Goal: Task Accomplishment & Management: Manage account settings

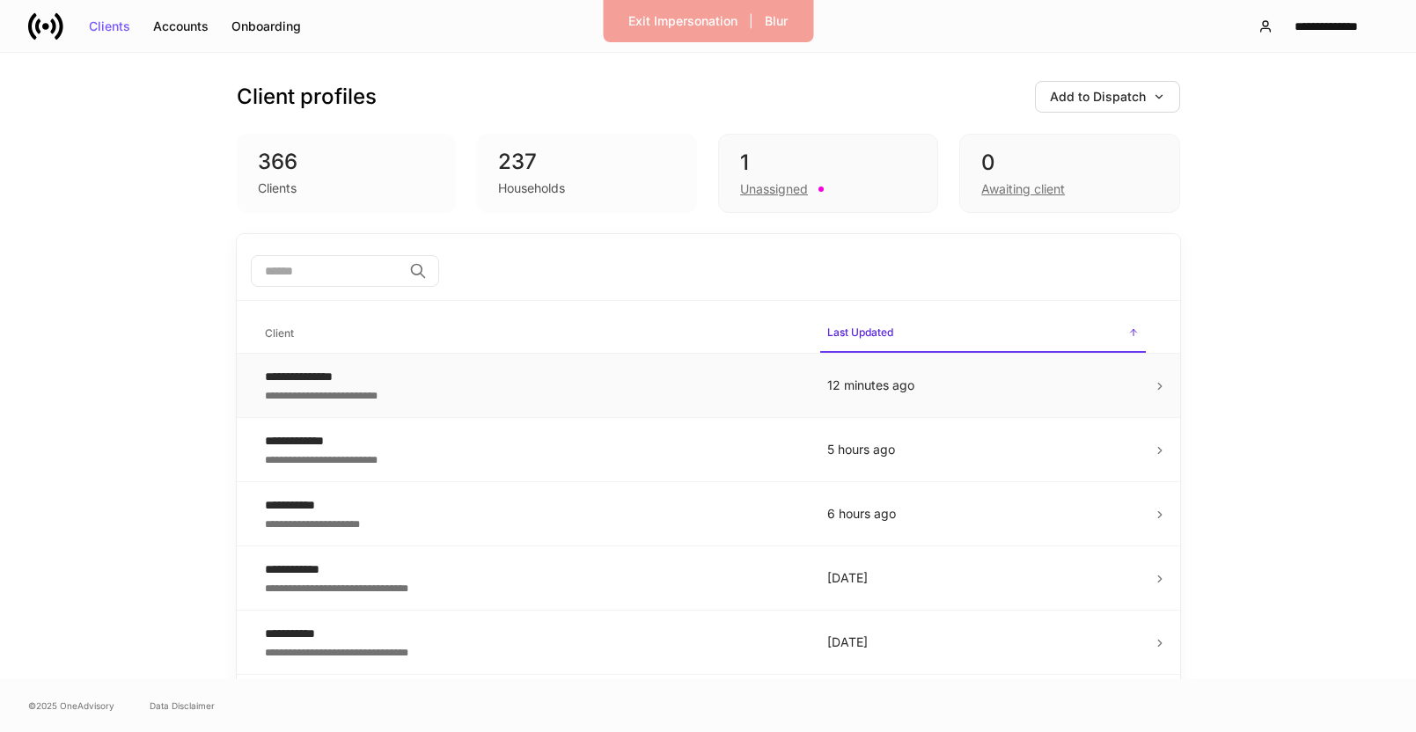
click at [612, 381] on div "**********" at bounding box center [532, 377] width 534 height 18
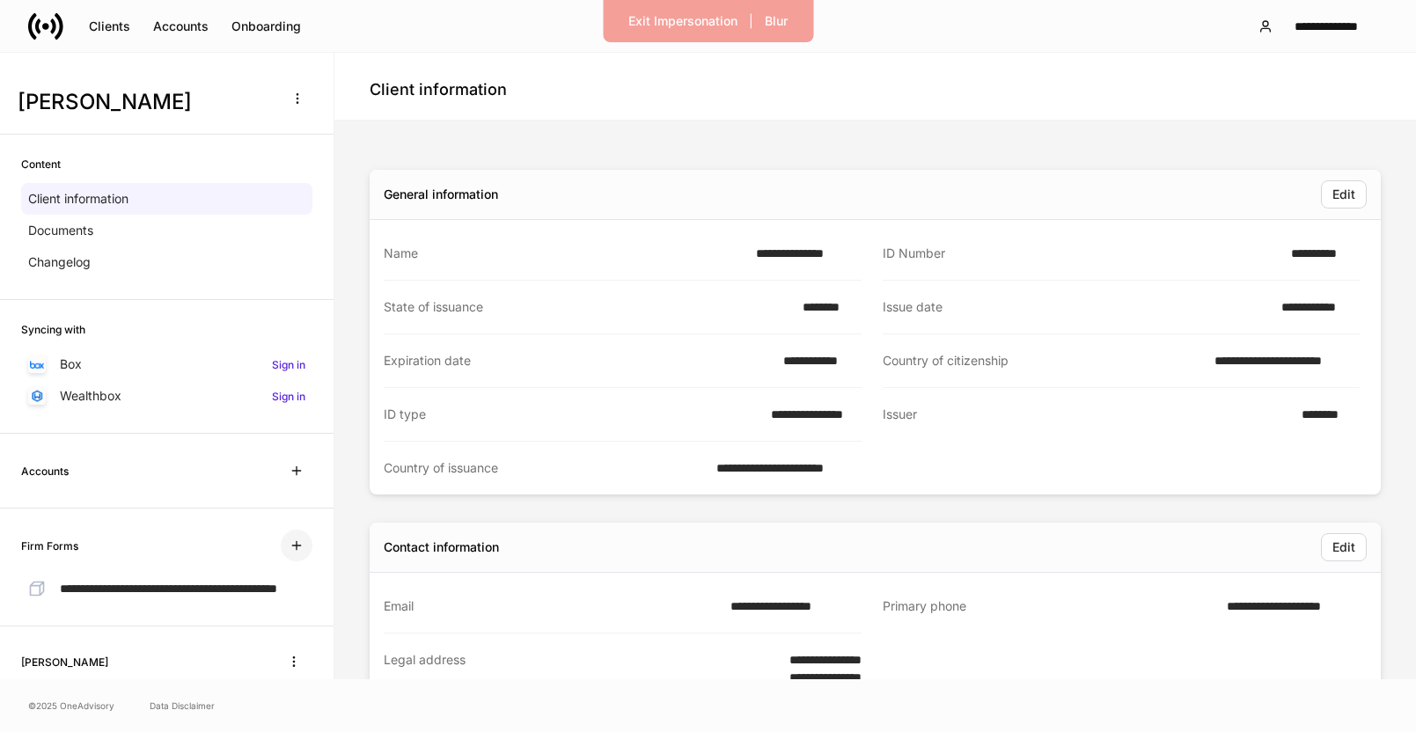
scroll to position [106, 0]
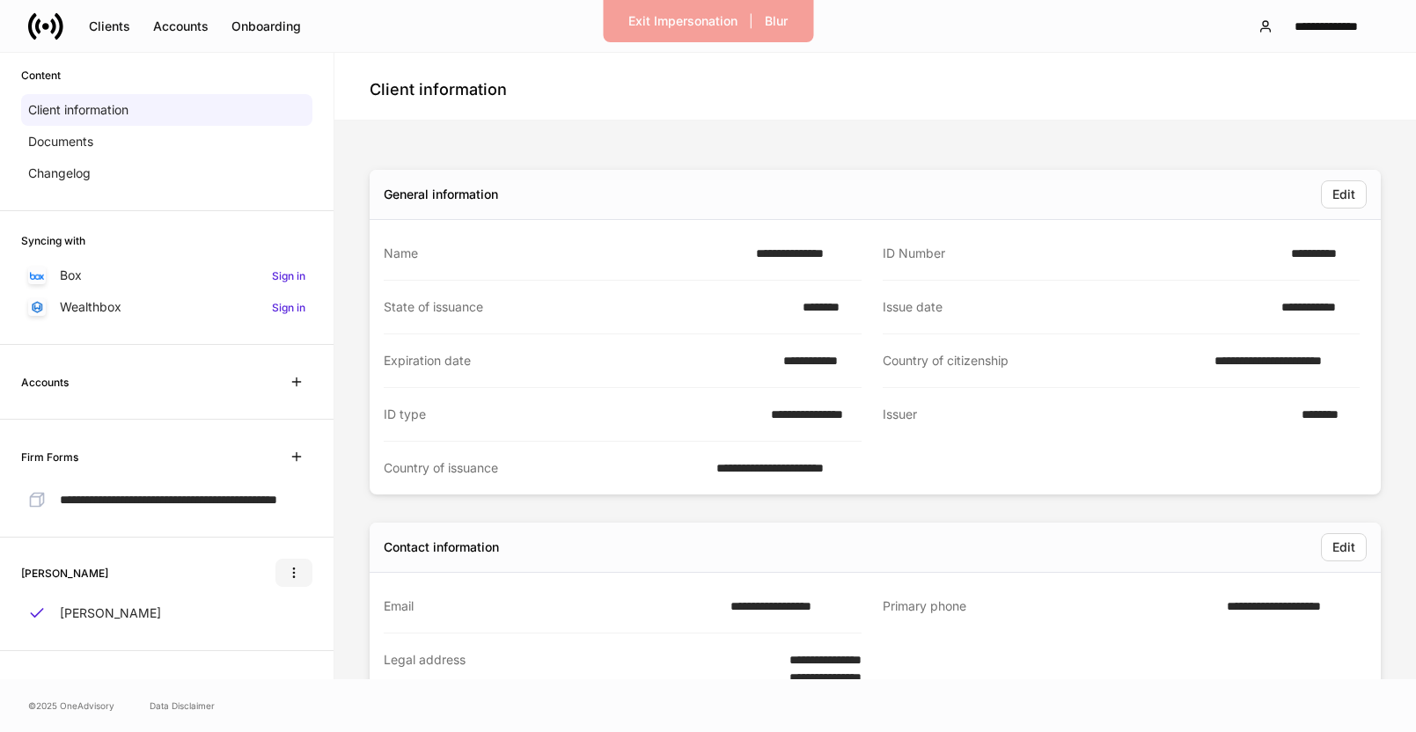
click at [294, 573] on icon "button" at bounding box center [293, 574] width 1 height 10
click at [353, 564] on div at bounding box center [708, 366] width 1416 height 732
click at [1339, 206] on button "Edit" at bounding box center [1344, 194] width 46 height 28
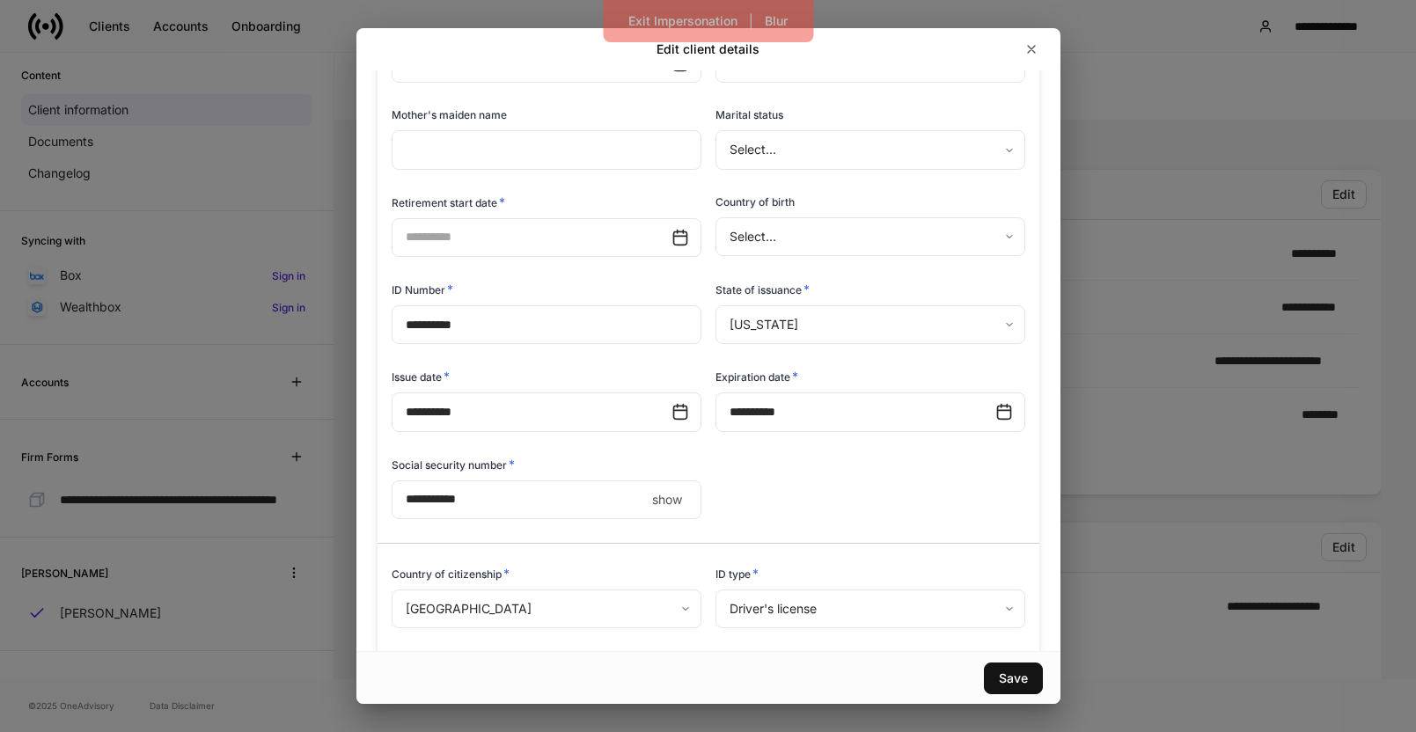
scroll to position [514, 0]
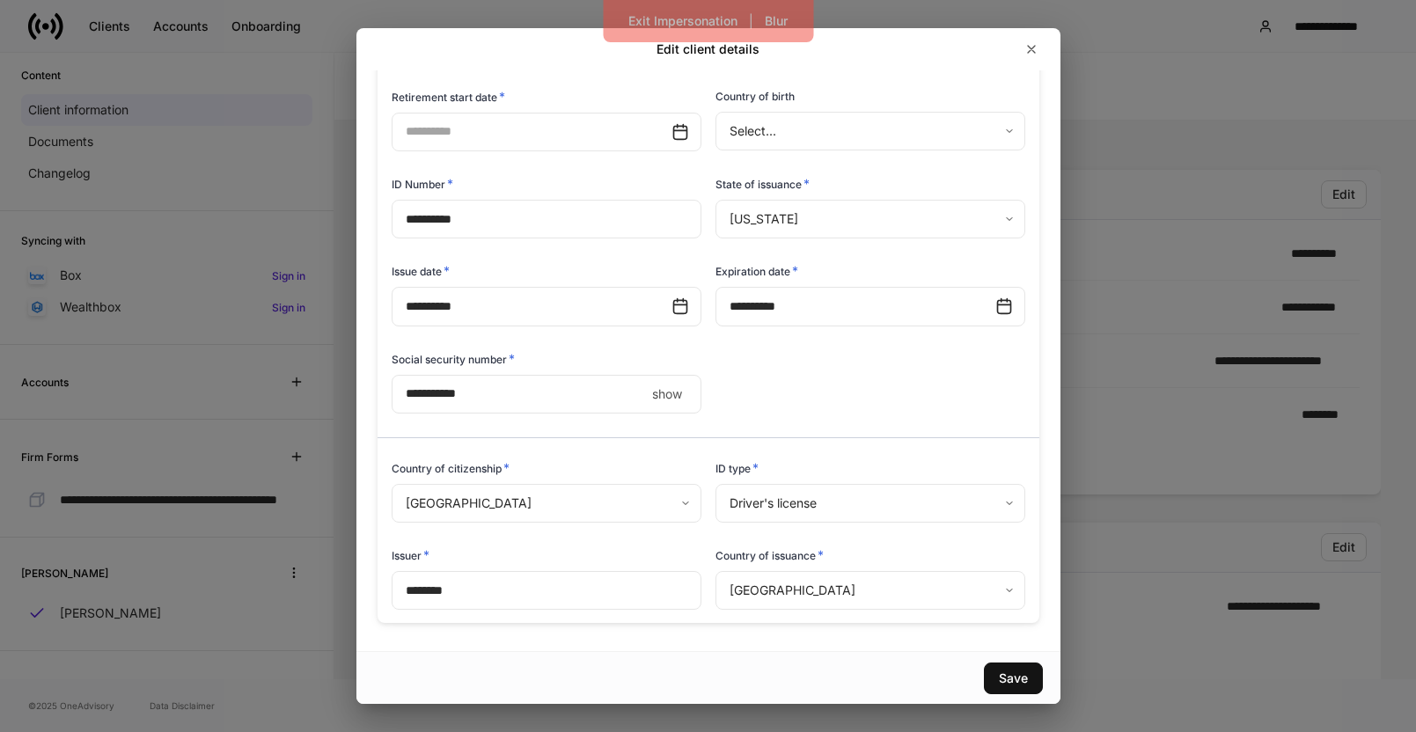
click at [1208, 140] on div "**********" at bounding box center [708, 366] width 1416 height 732
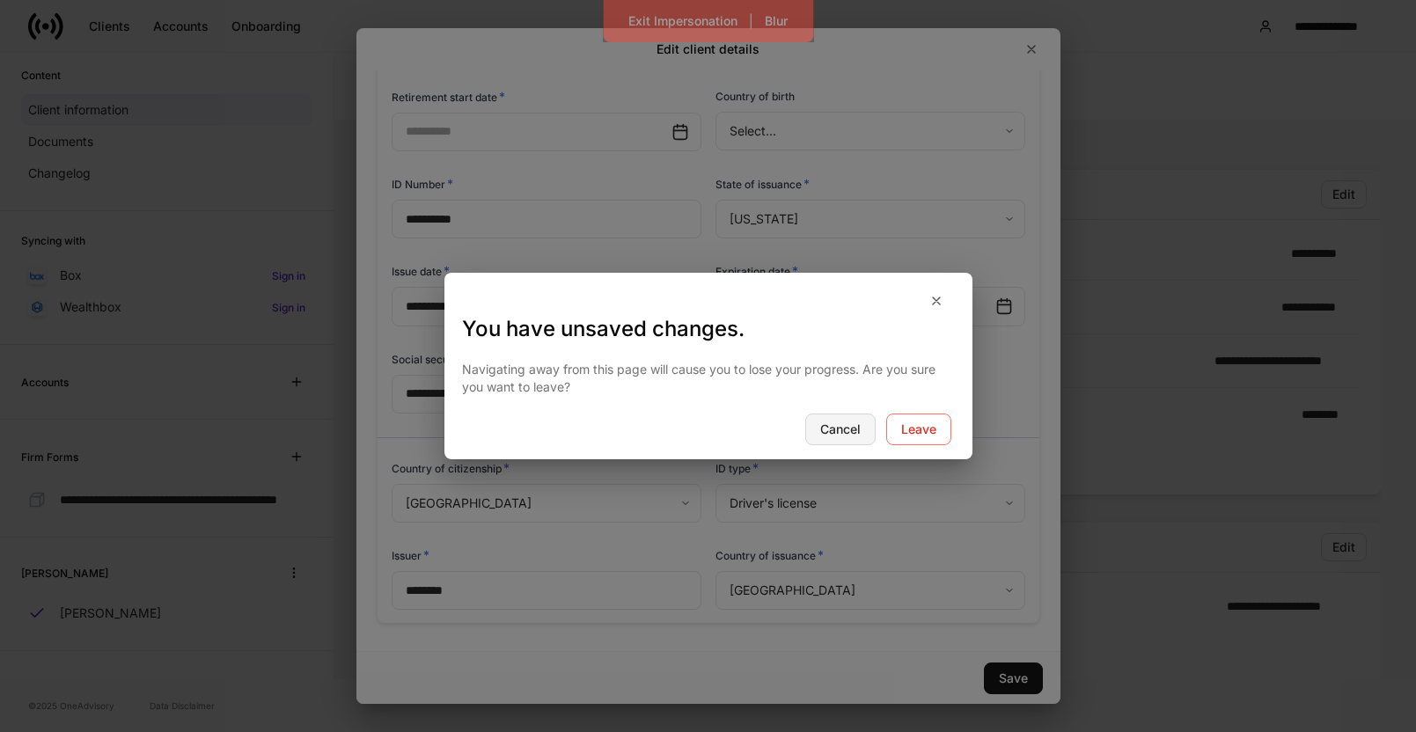
click at [854, 423] on div "Cancel" at bounding box center [840, 429] width 40 height 12
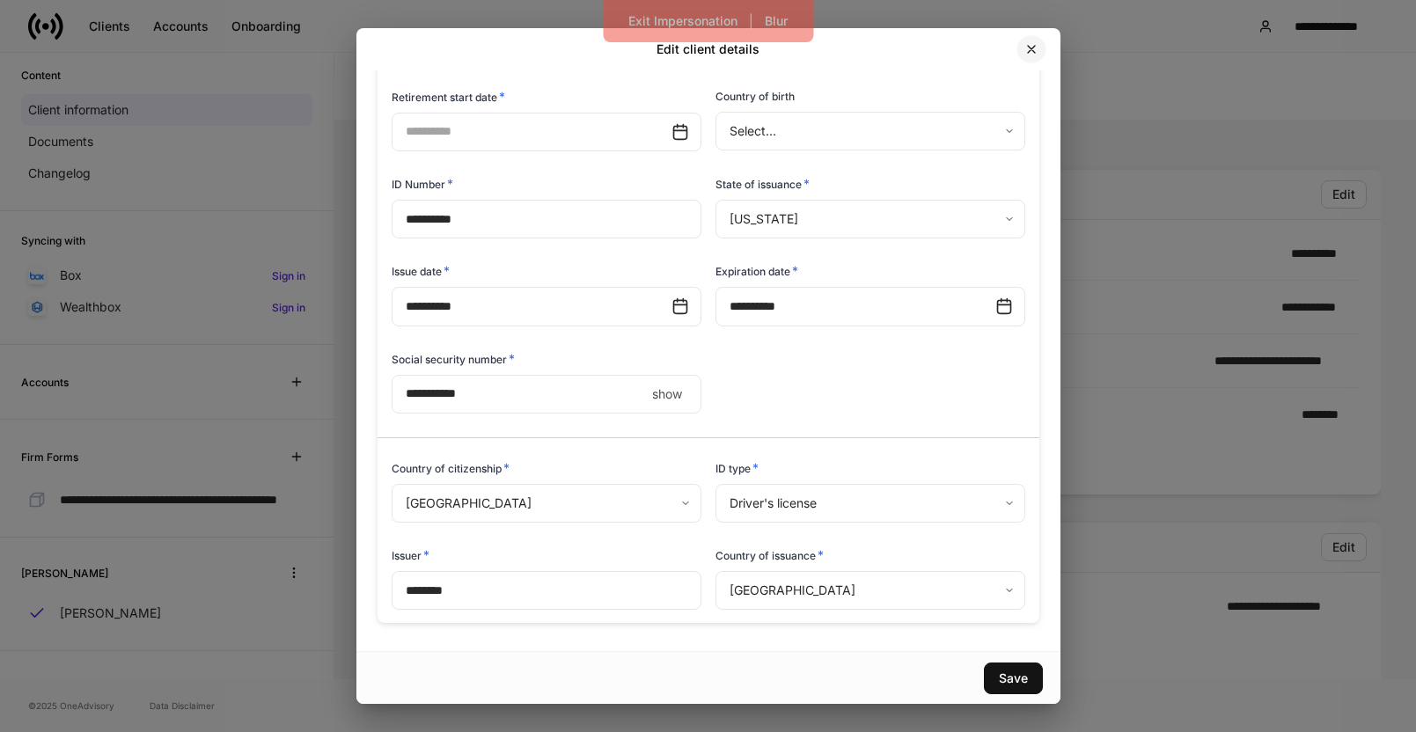
click at [1026, 49] on icon "button" at bounding box center [1031, 49] width 14 height 14
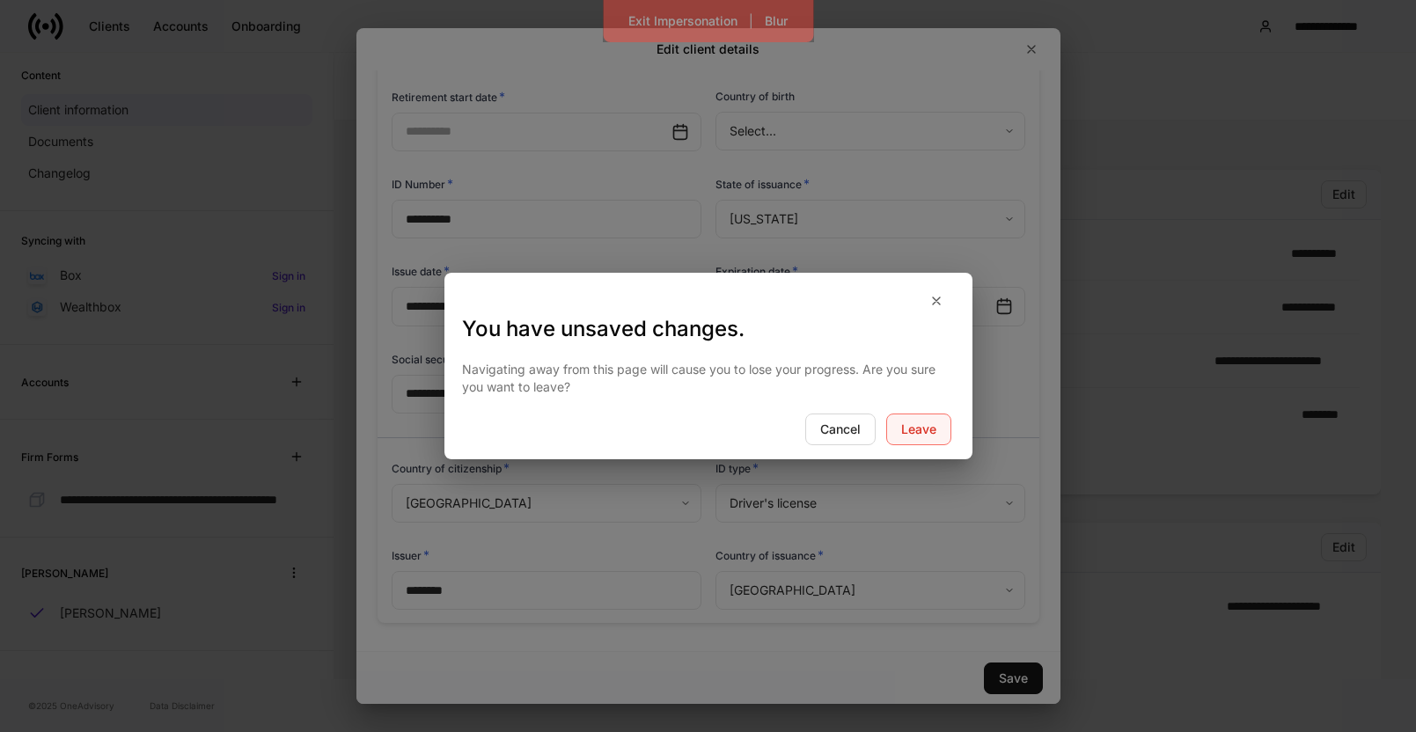
click at [913, 428] on div "Leave" at bounding box center [918, 429] width 35 height 12
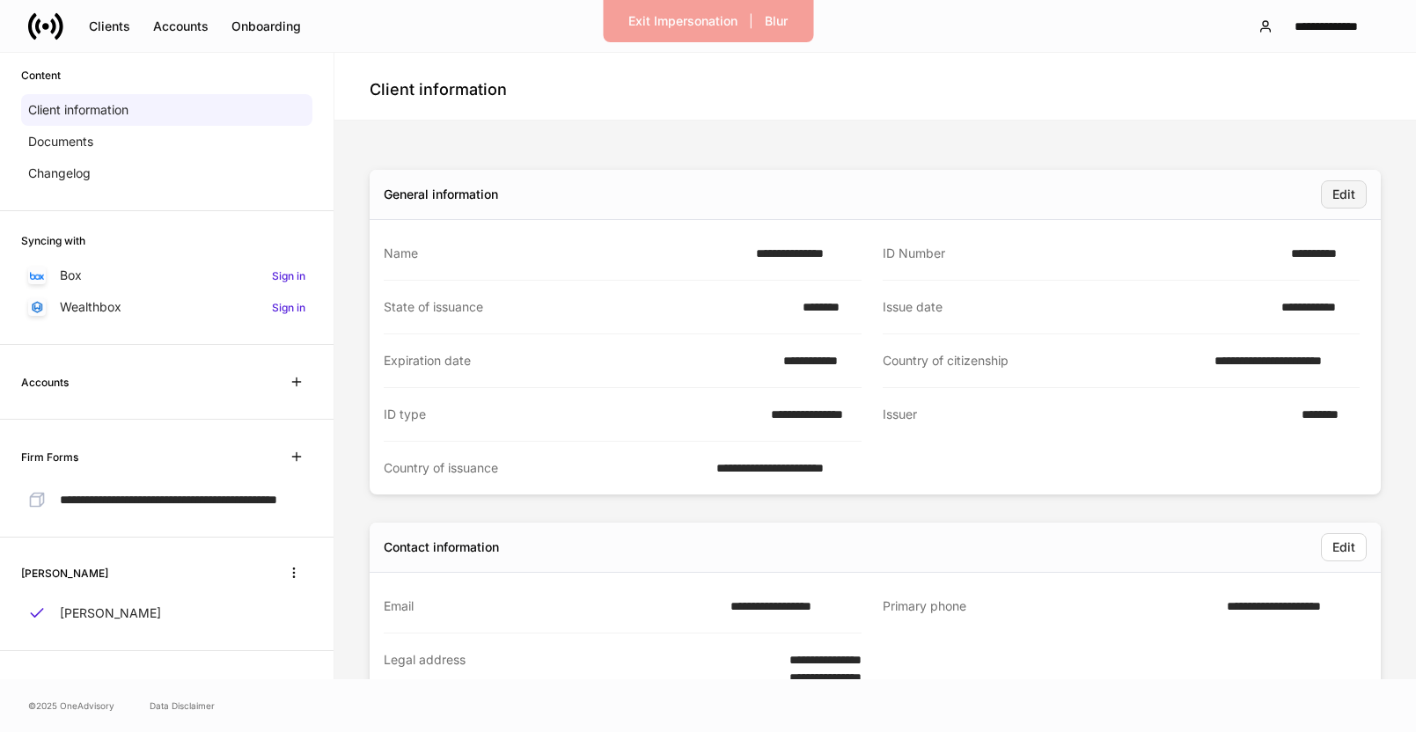
scroll to position [60, 0]
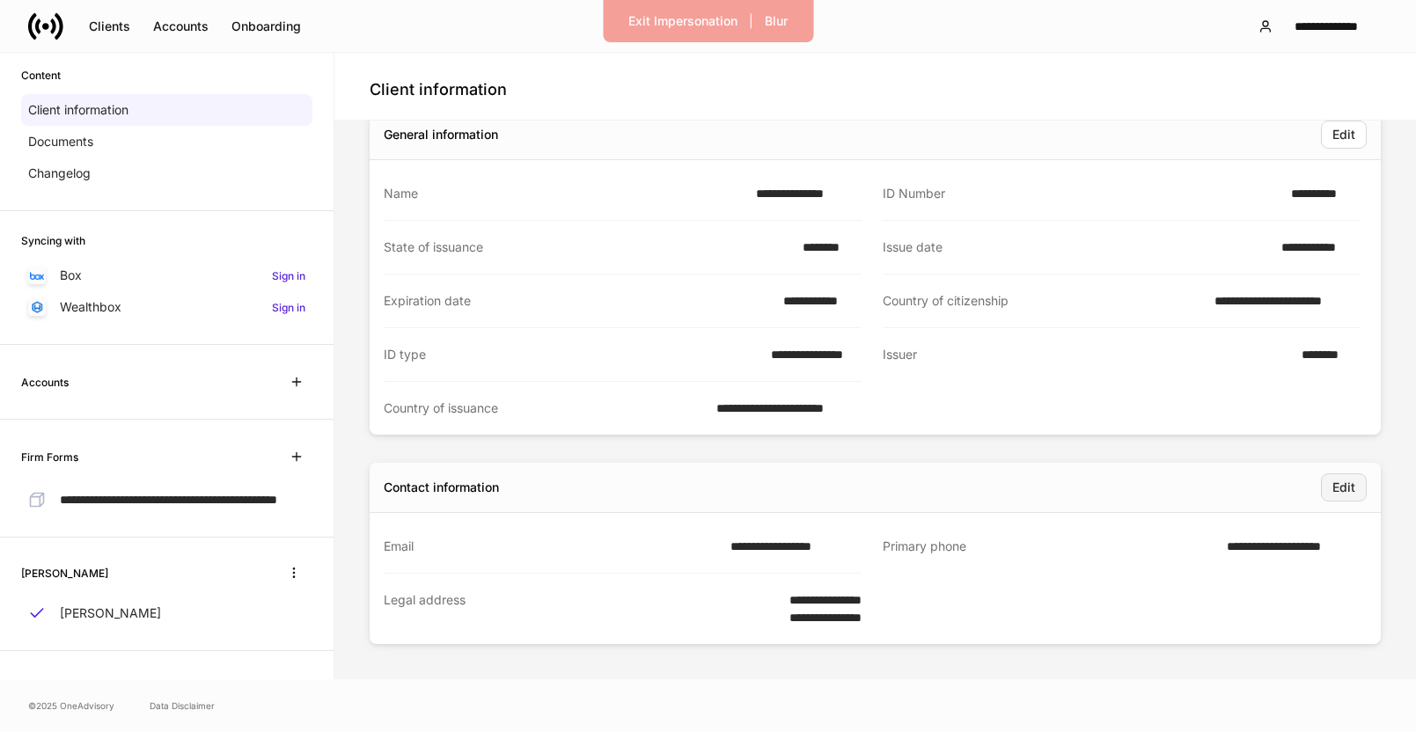
click at [1355, 481] on button "Edit" at bounding box center [1344, 488] width 46 height 28
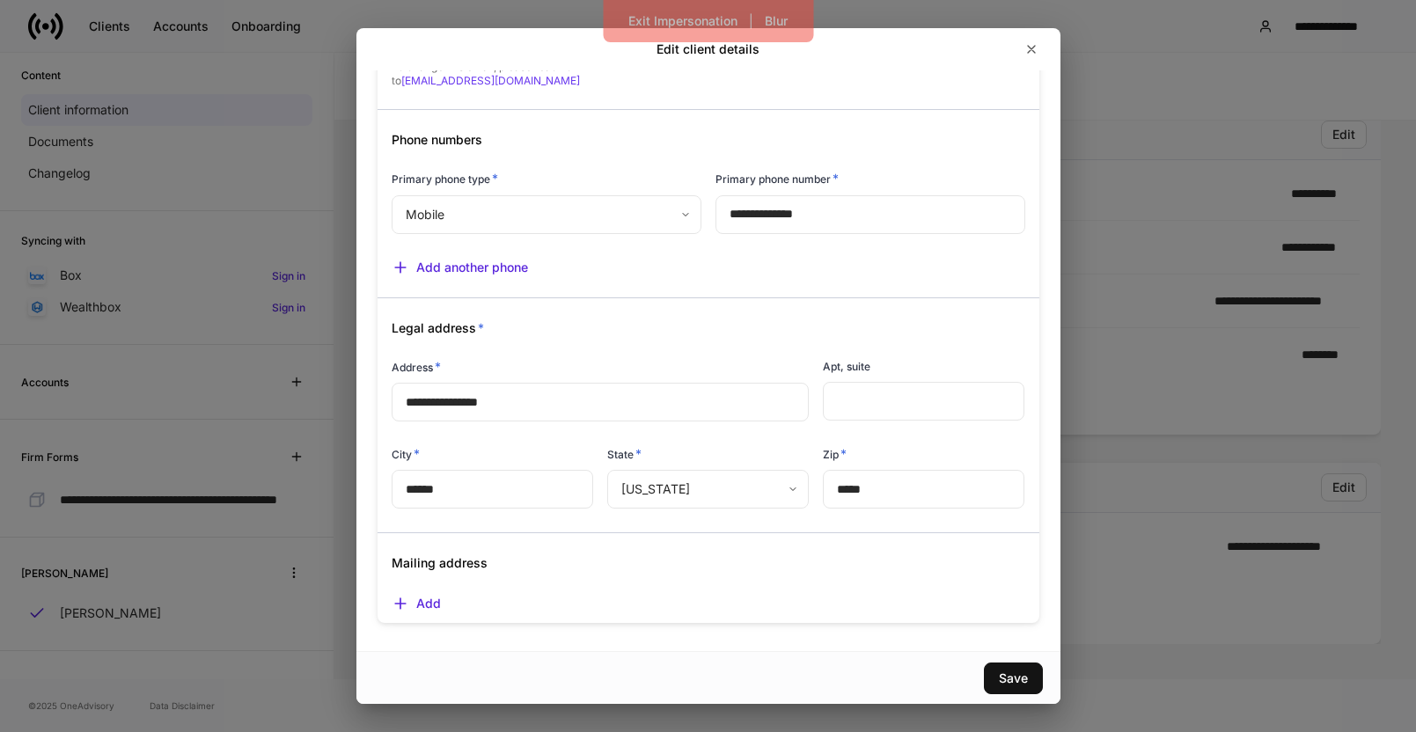
scroll to position [0, 0]
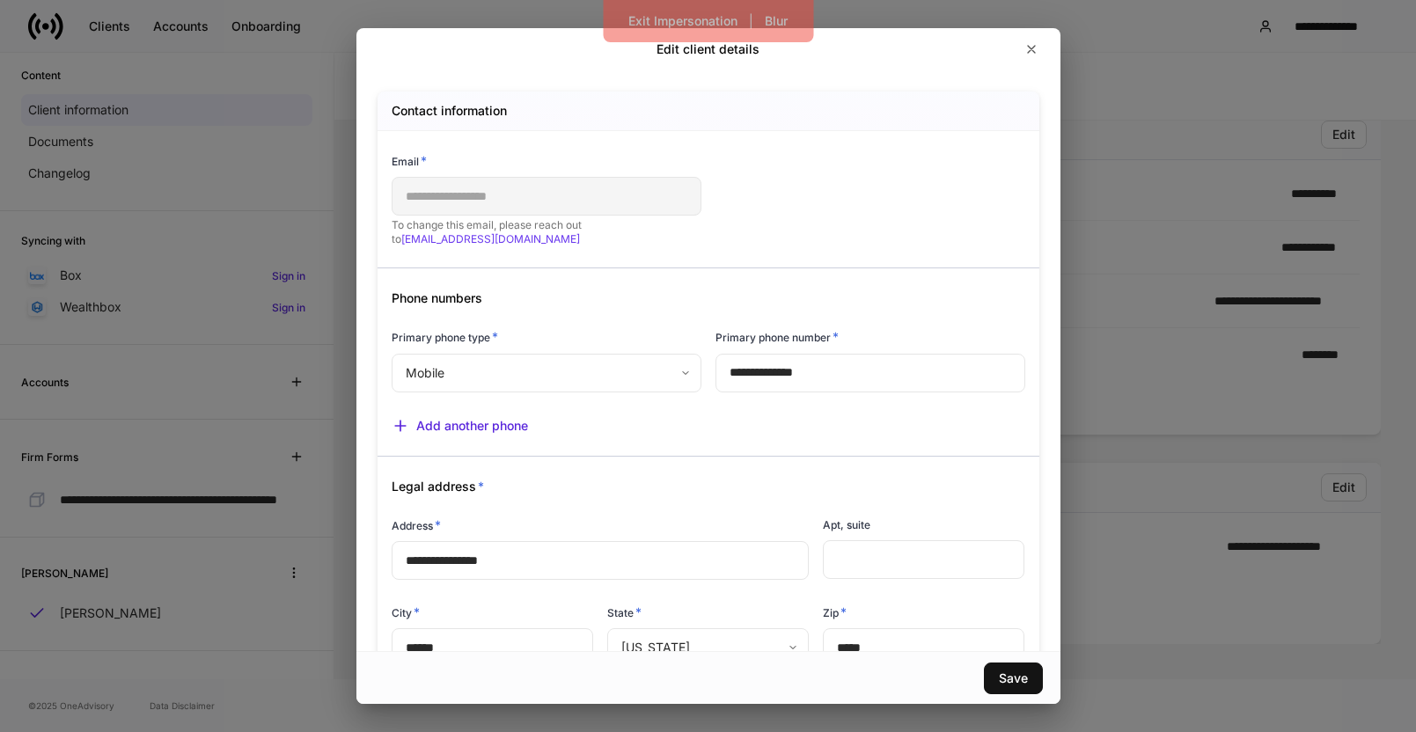
click at [1149, 430] on div "**********" at bounding box center [708, 366] width 1416 height 732
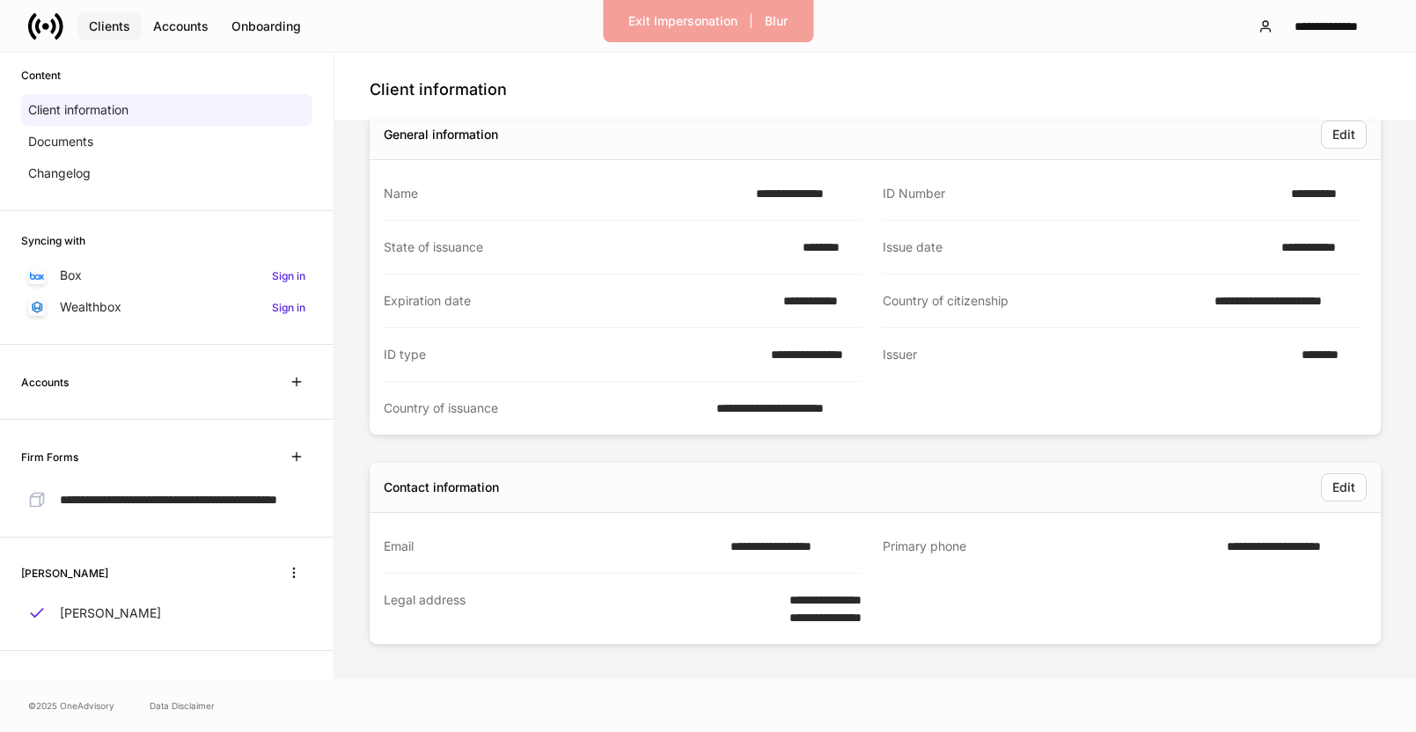
click at [99, 27] on div "Clients" at bounding box center [109, 26] width 41 height 12
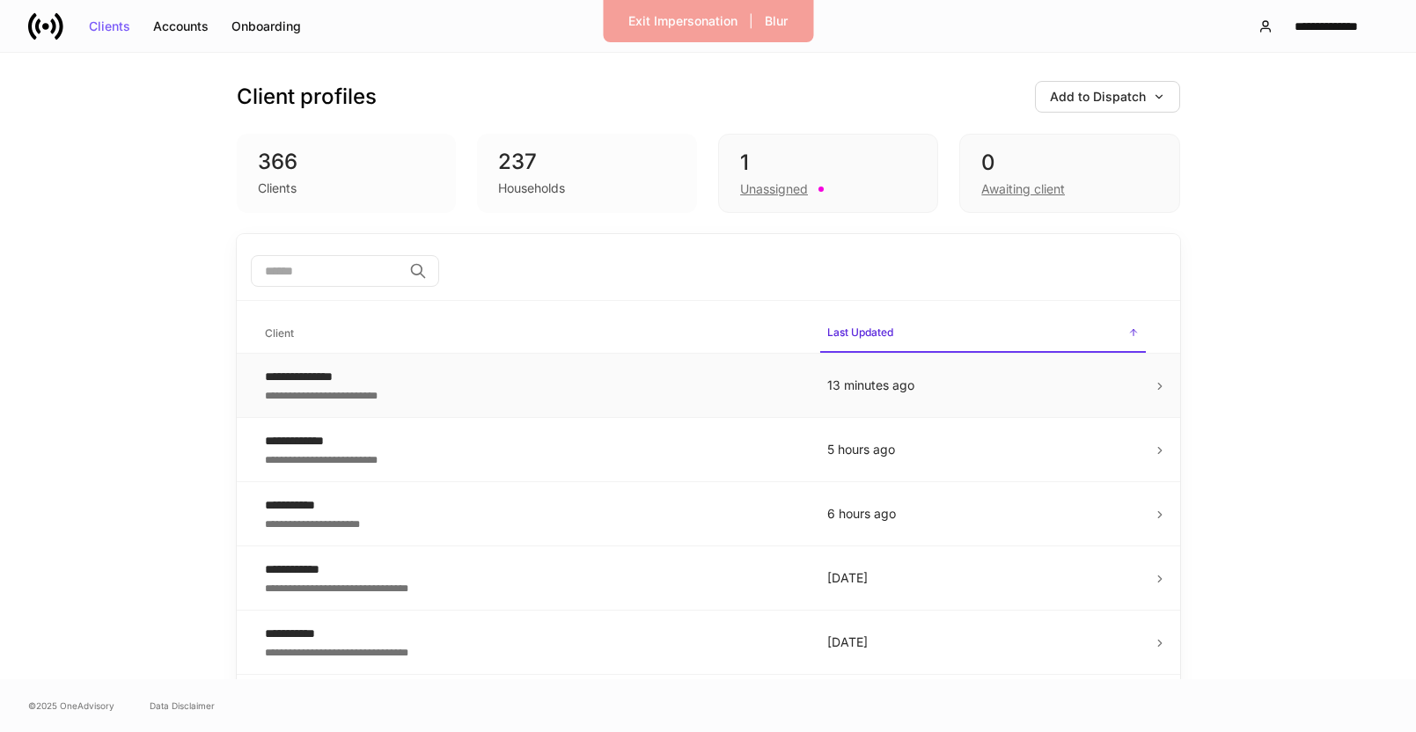
click at [437, 376] on div "**********" at bounding box center [532, 377] width 534 height 18
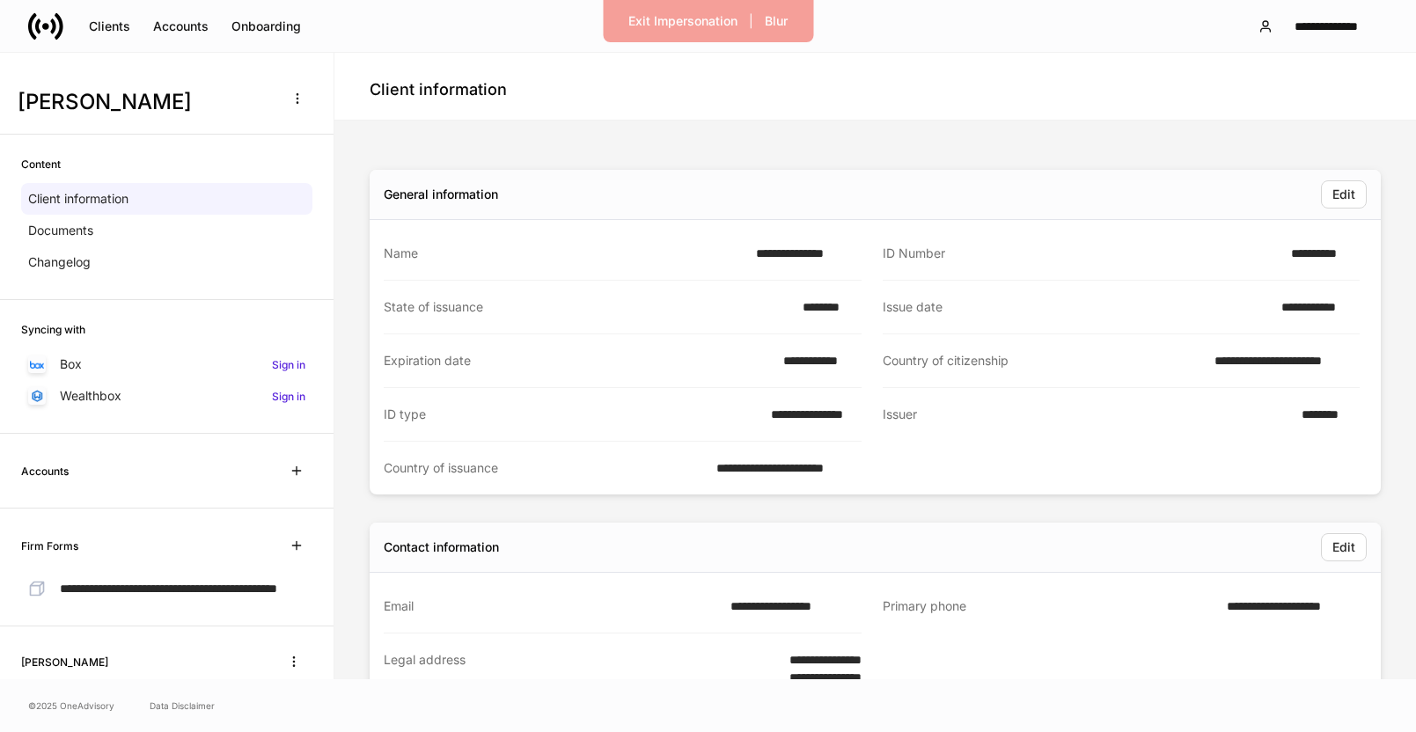
scroll to position [60, 0]
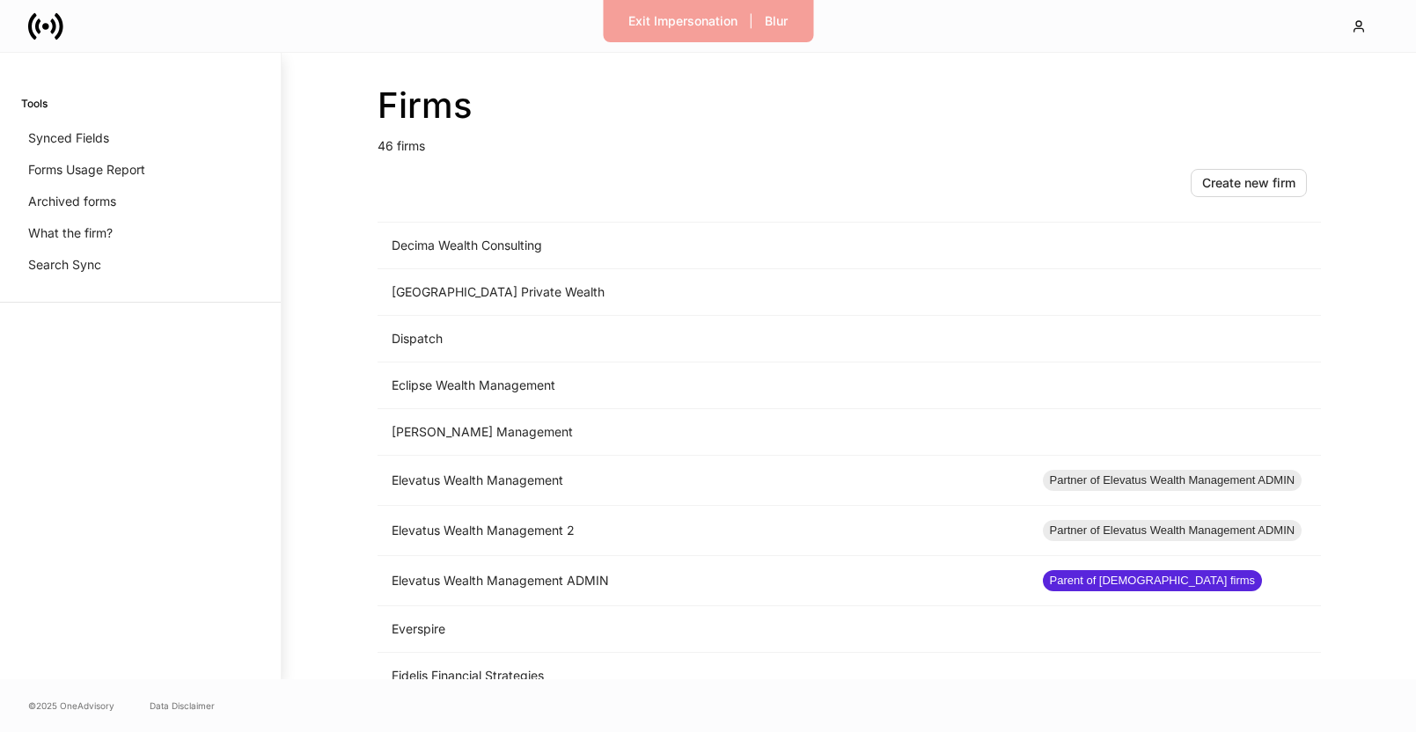
scroll to position [552, 0]
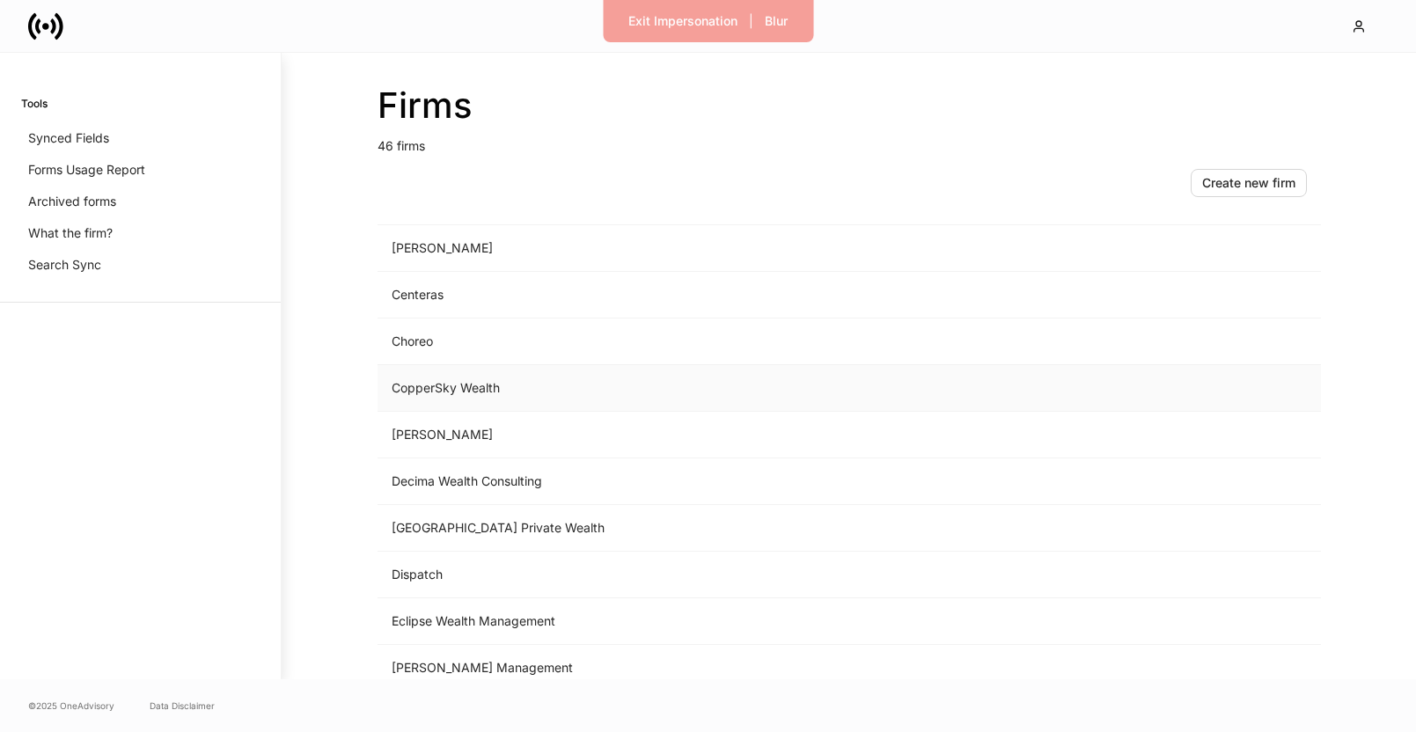
click at [459, 400] on td "CopperSky Wealth" at bounding box center [703, 388] width 651 height 47
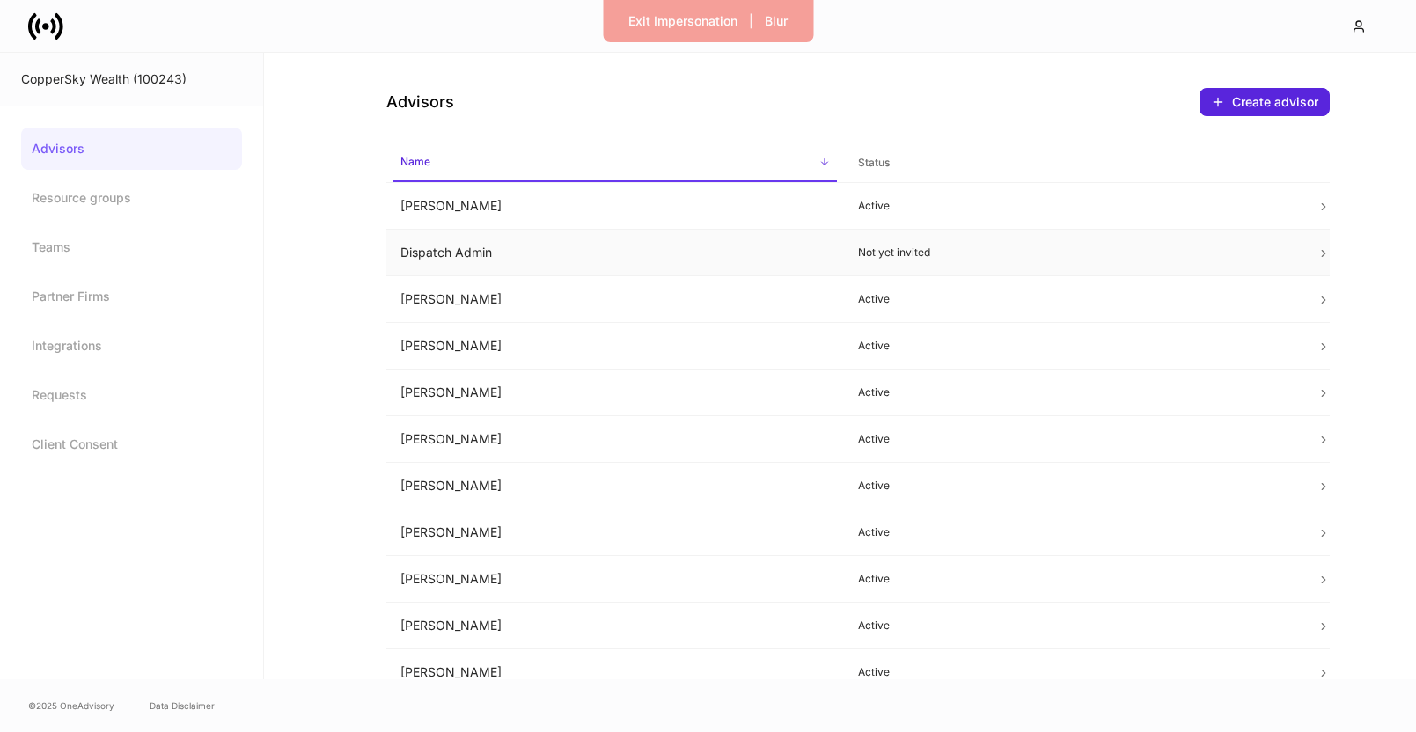
click at [1019, 253] on p "Not yet invited" at bounding box center [1073, 253] width 430 height 14
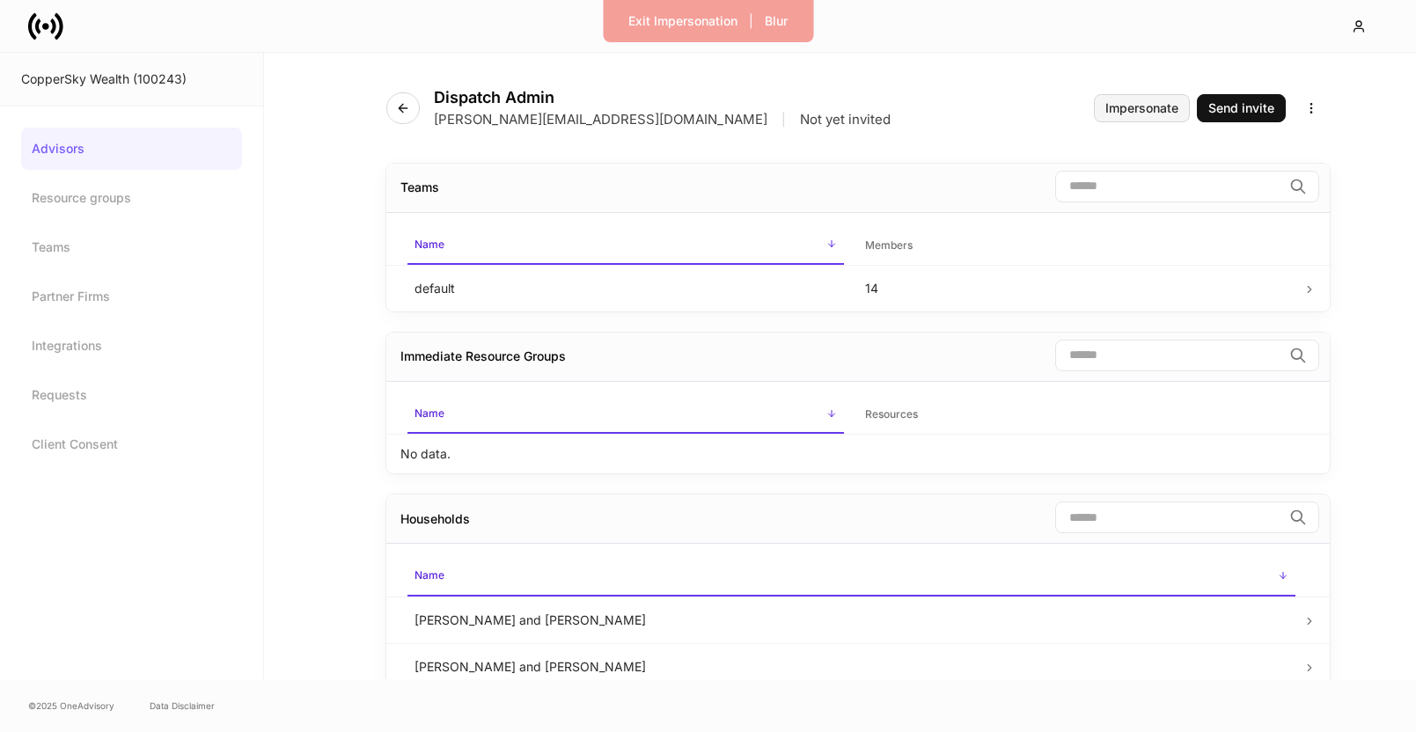
click at [1149, 105] on div "Impersonate" at bounding box center [1141, 108] width 73 height 12
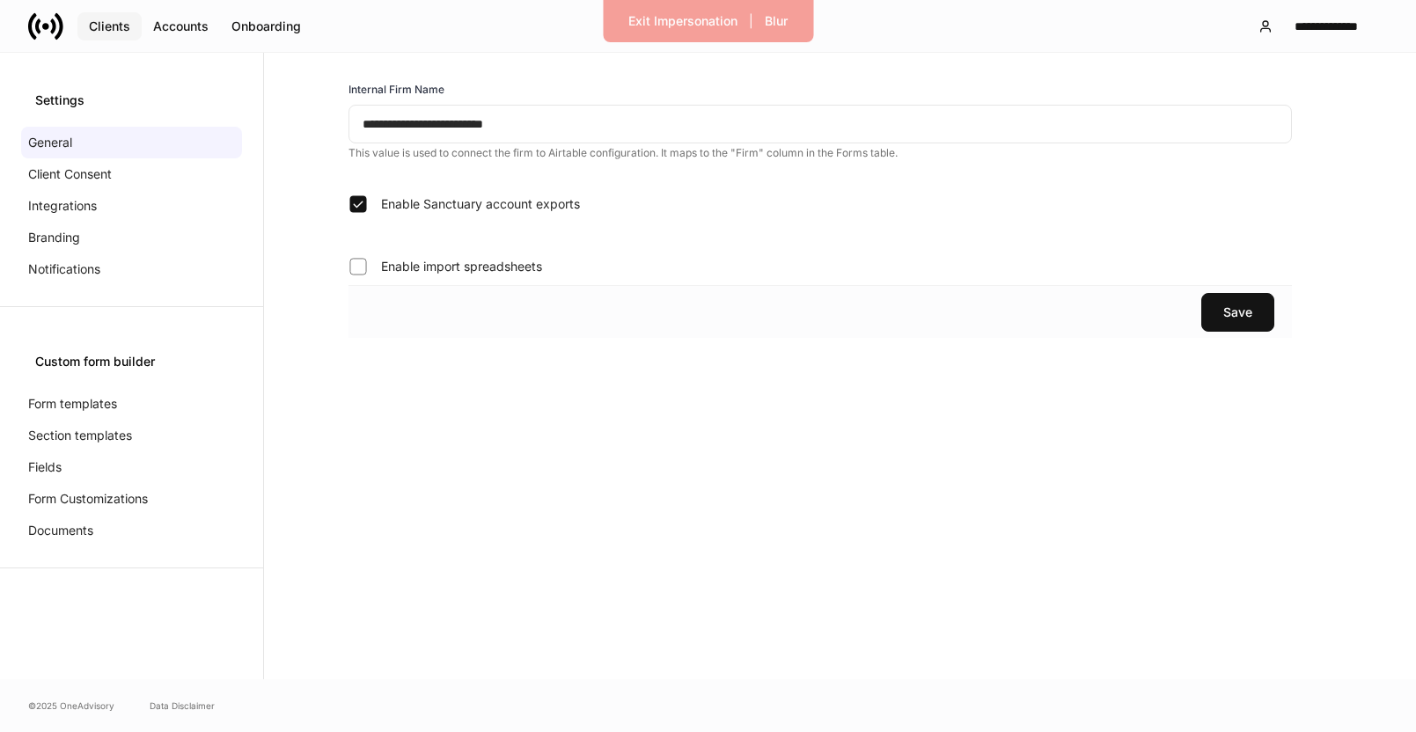
click at [111, 29] on div "Clients" at bounding box center [109, 26] width 41 height 12
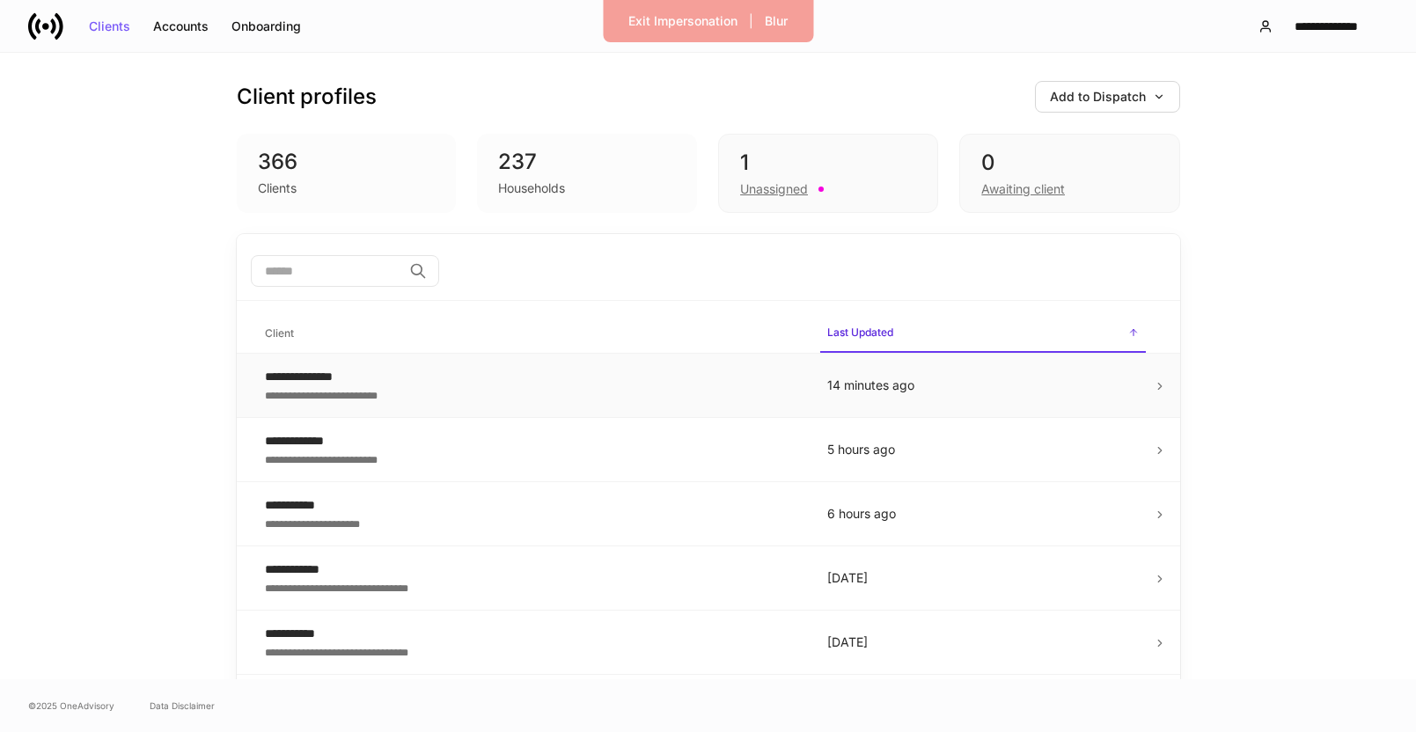
click at [375, 390] on div "**********" at bounding box center [532, 395] width 534 height 18
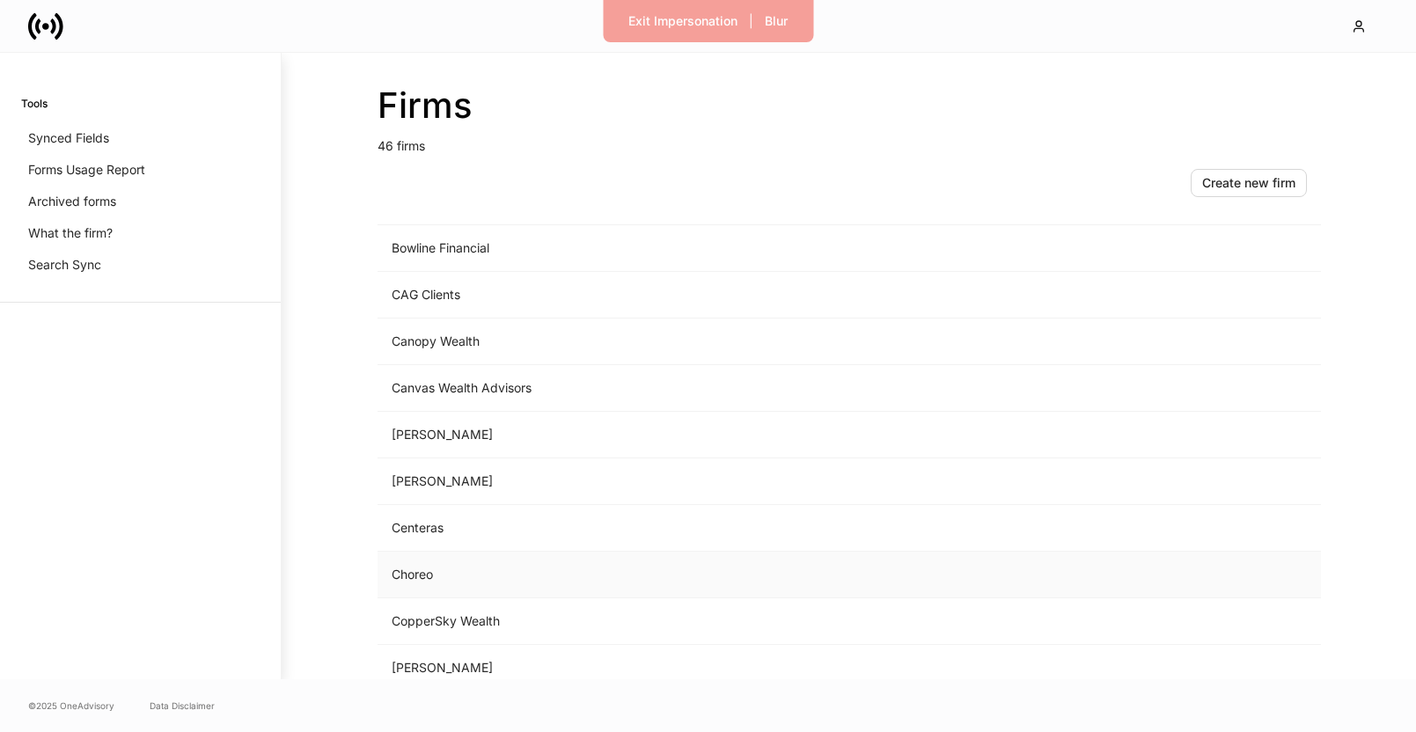
scroll to position [347, 0]
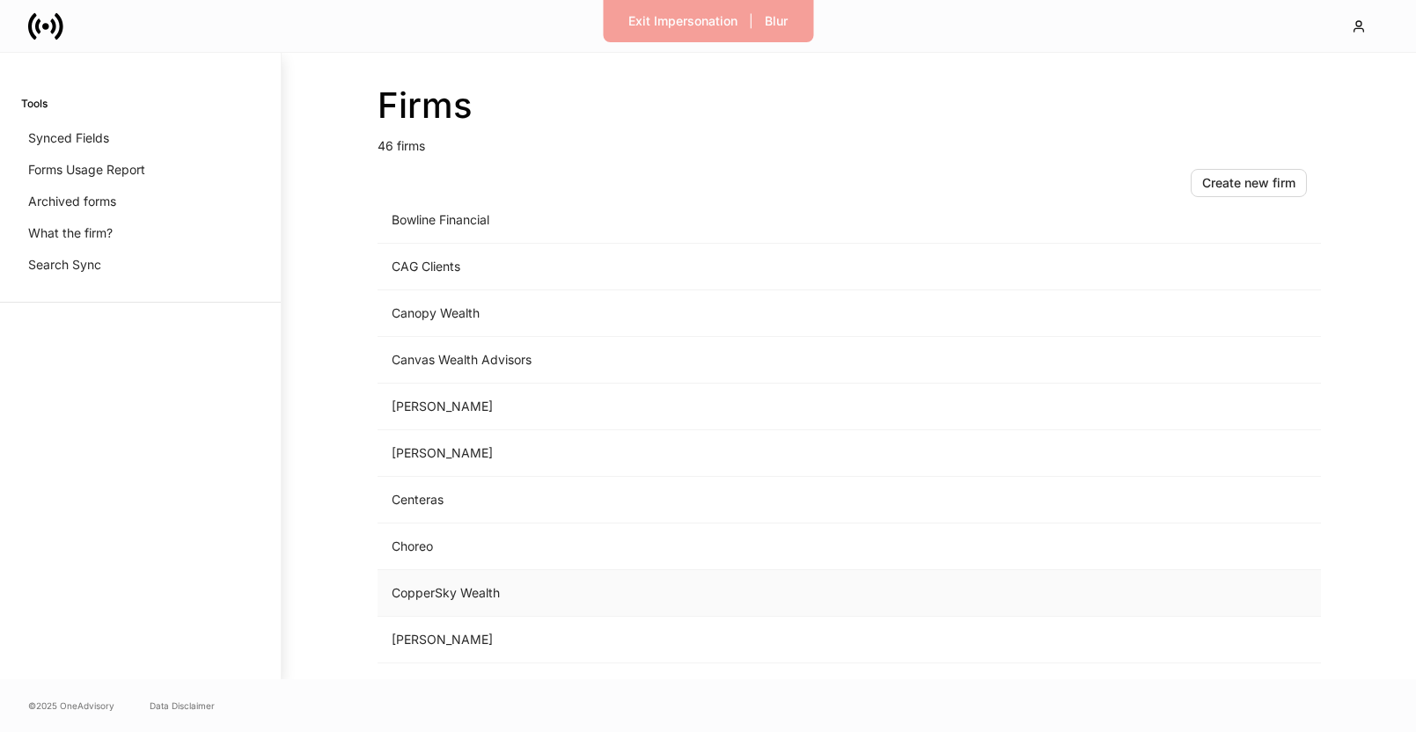
click at [609, 592] on td "CopperSky Wealth" at bounding box center [703, 593] width 651 height 47
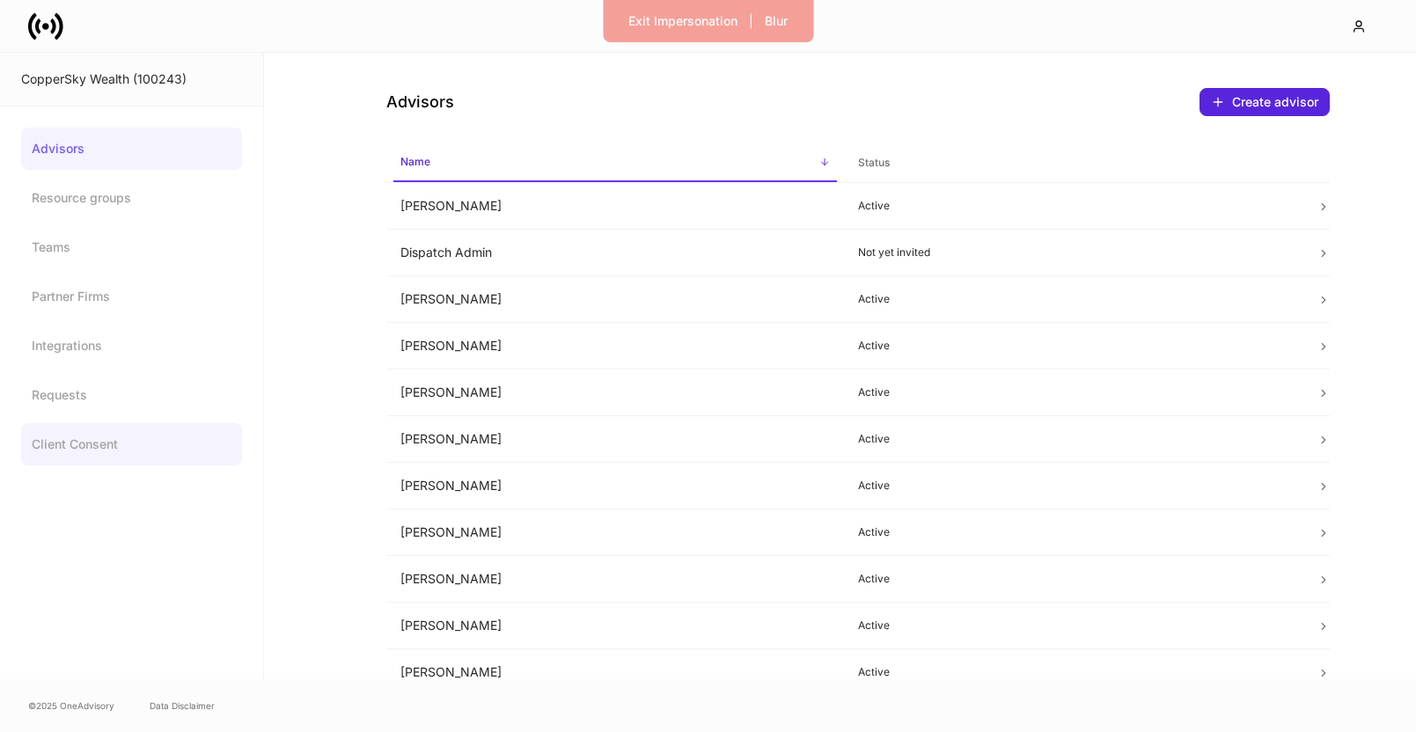
click at [93, 441] on link "Client Consent" at bounding box center [131, 444] width 221 height 42
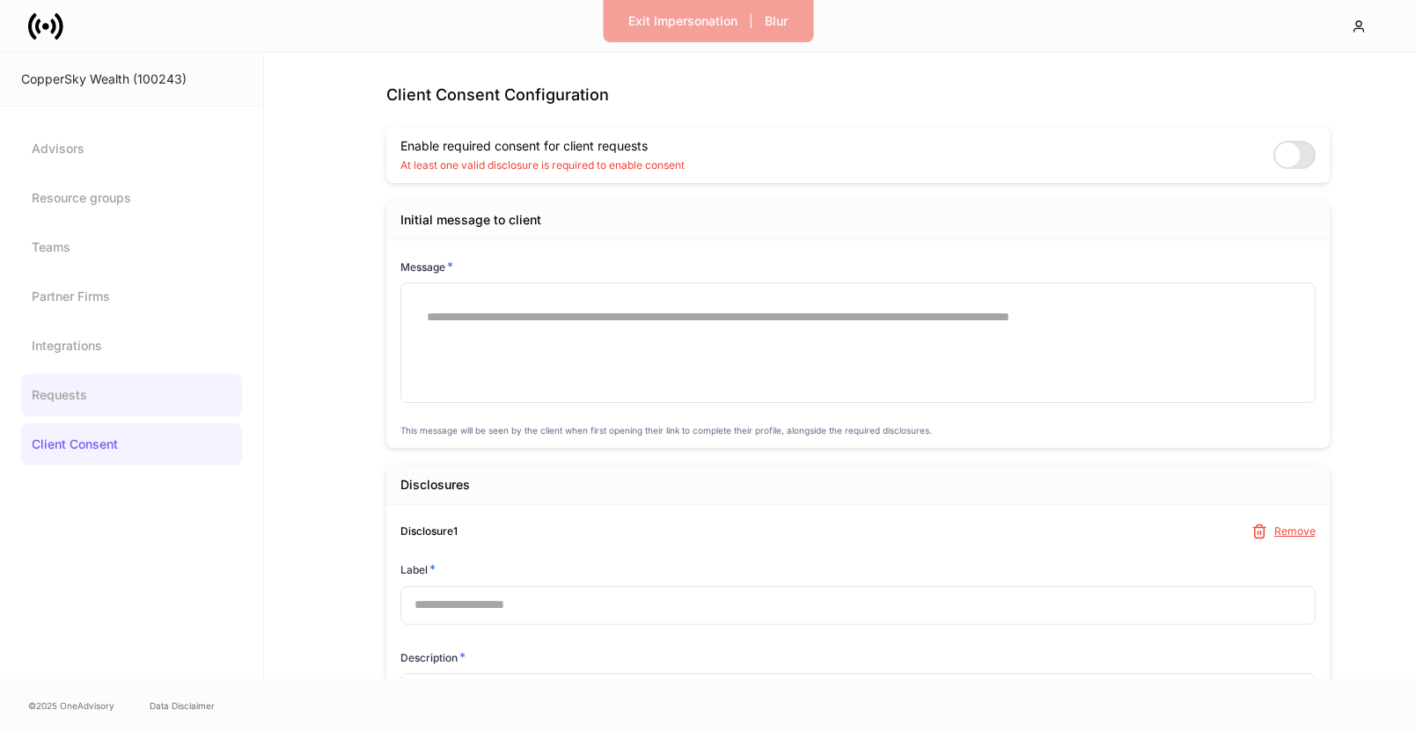
click at [91, 406] on link "Requests" at bounding box center [131, 395] width 221 height 42
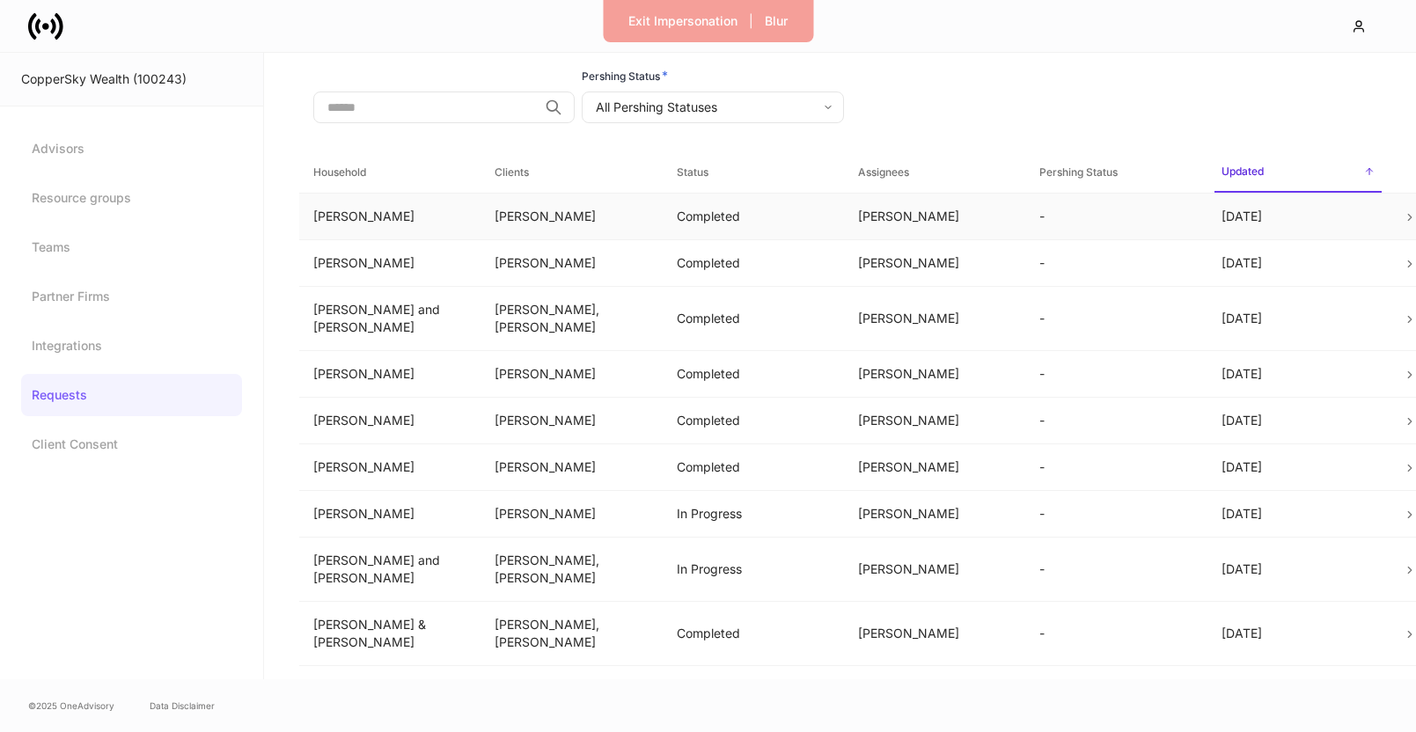
click at [1083, 224] on td "-" at bounding box center [1115, 216] width 181 height 47
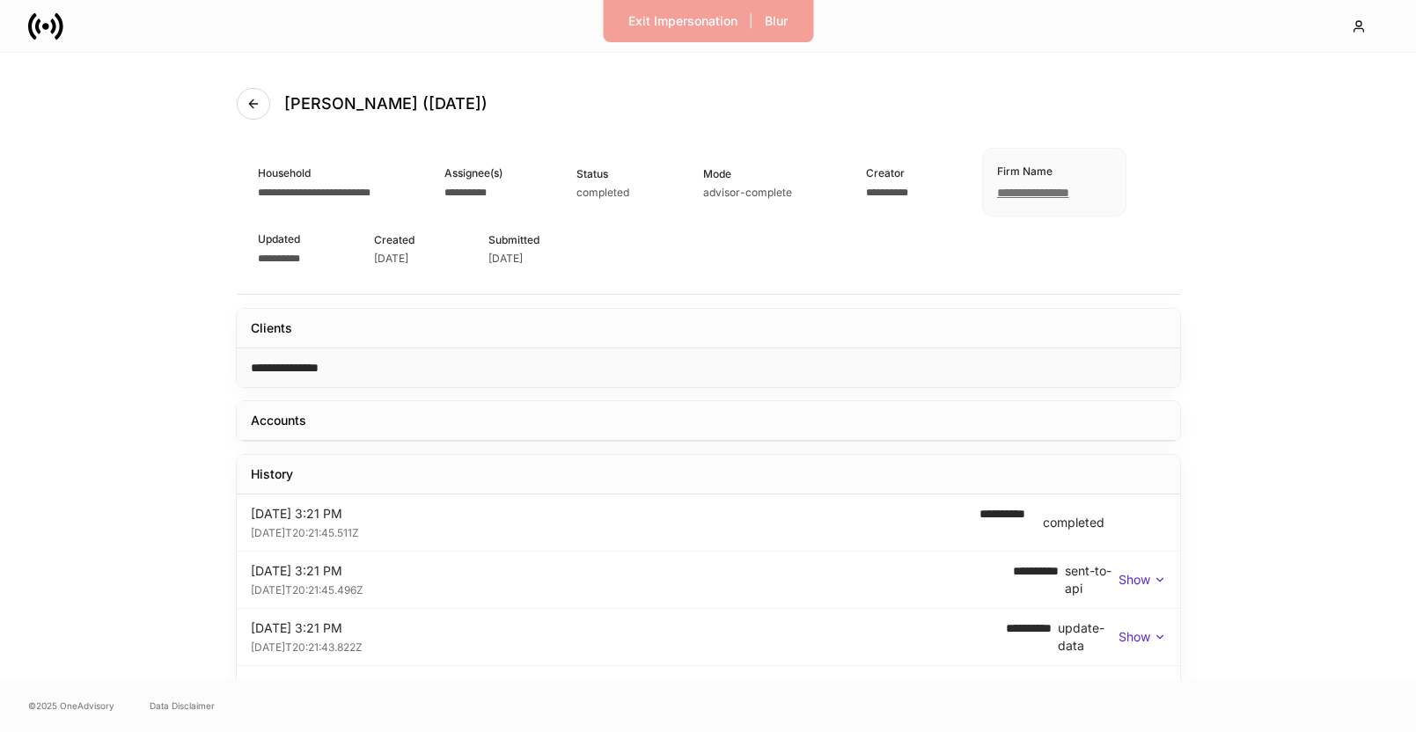
click at [1013, 363] on div "**********" at bounding box center [709, 368] width 944 height 39
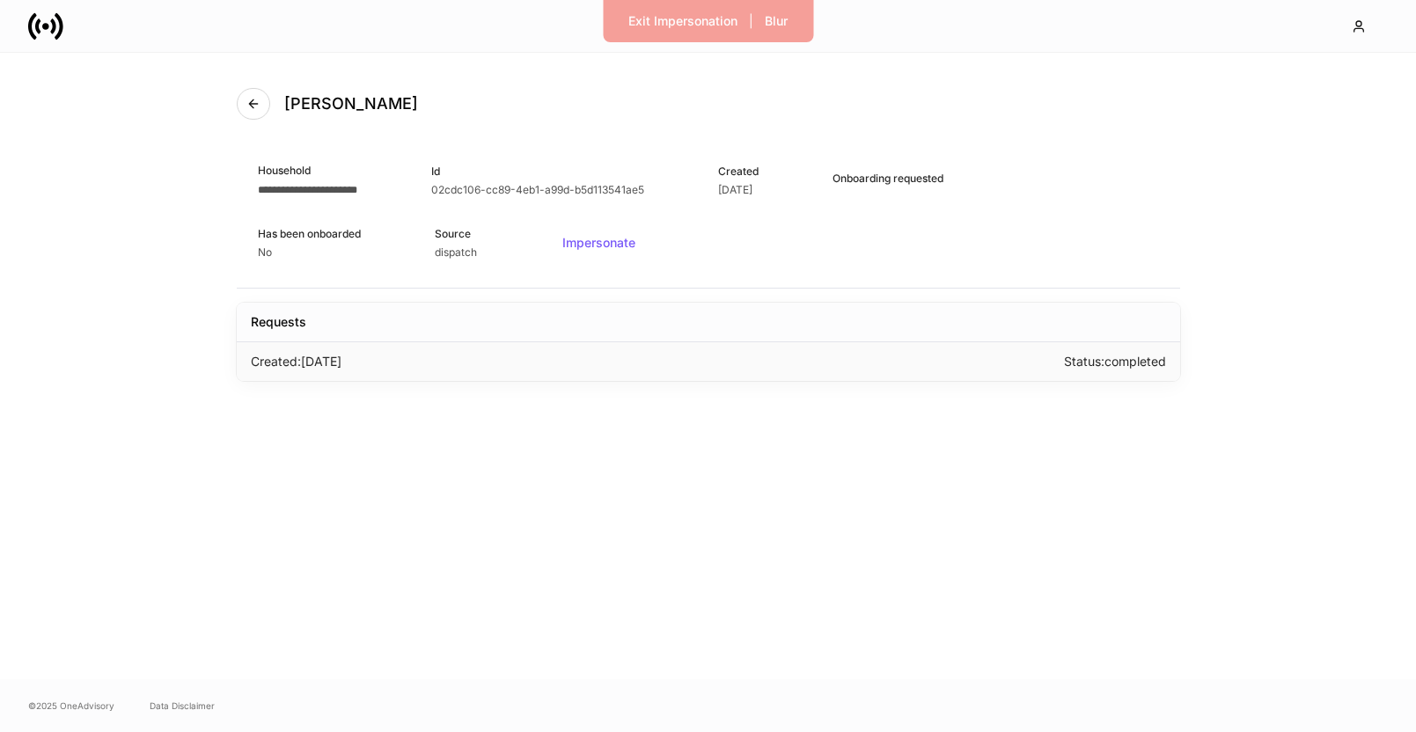
click at [1050, 362] on div "Created: Today Status: completed" at bounding box center [709, 361] width 944 height 39
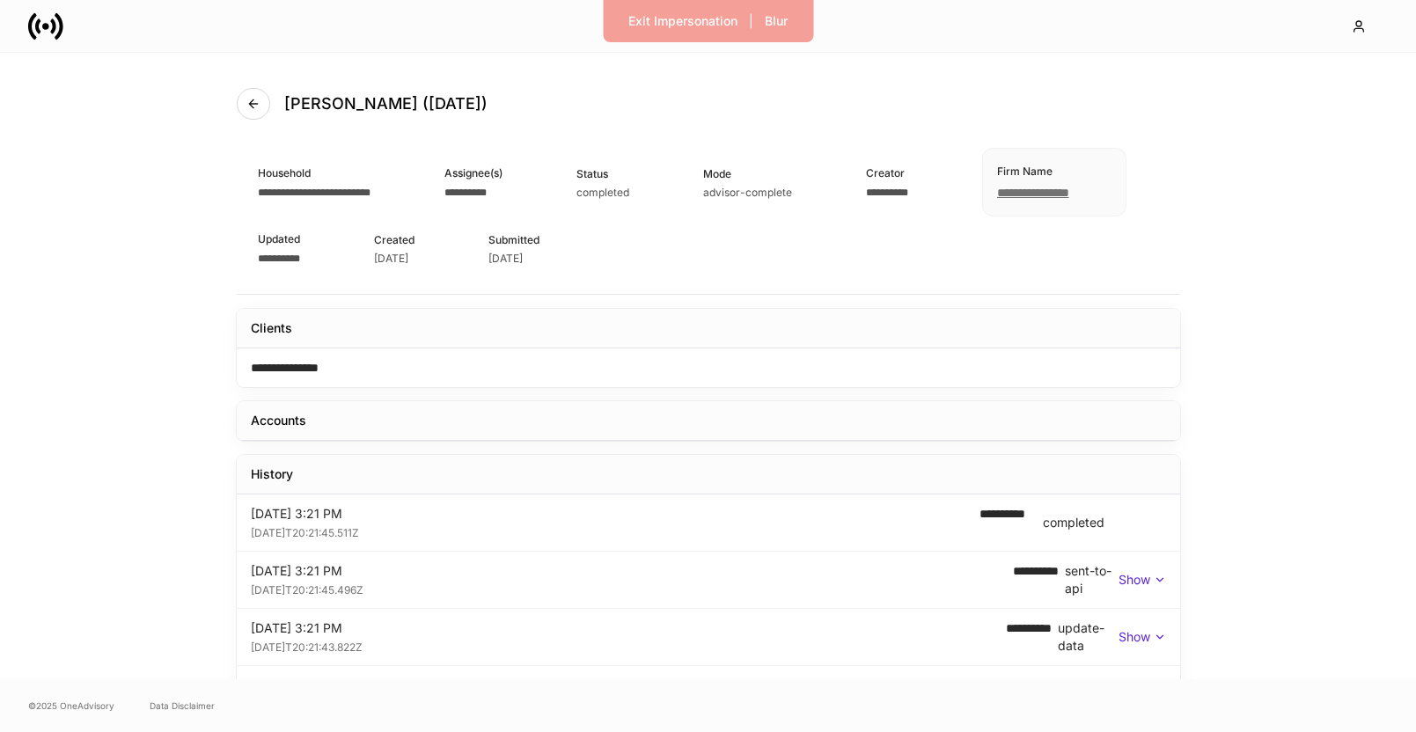
click at [894, 421] on div "Accounts" at bounding box center [709, 421] width 944 height 40
click at [252, 109] on icon "button" at bounding box center [253, 104] width 14 height 14
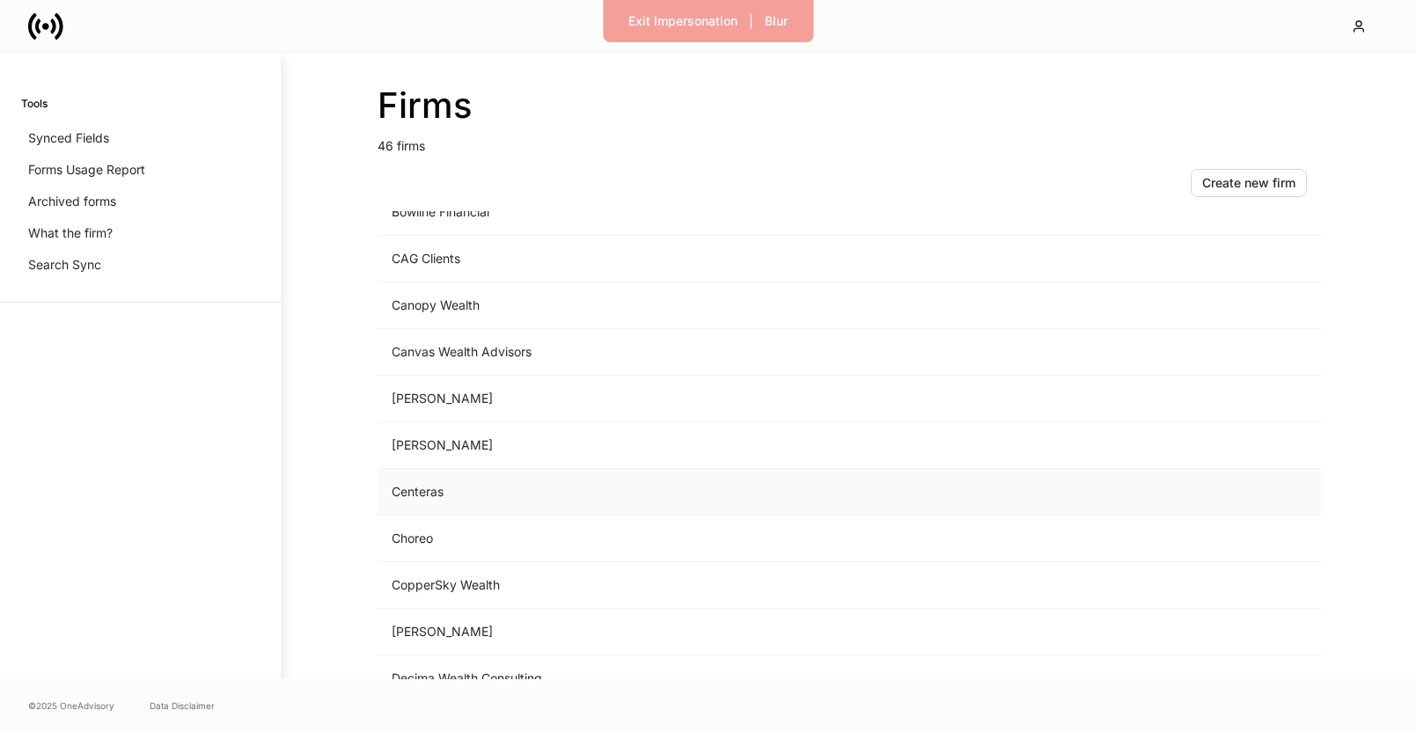
scroll to position [396, 0]
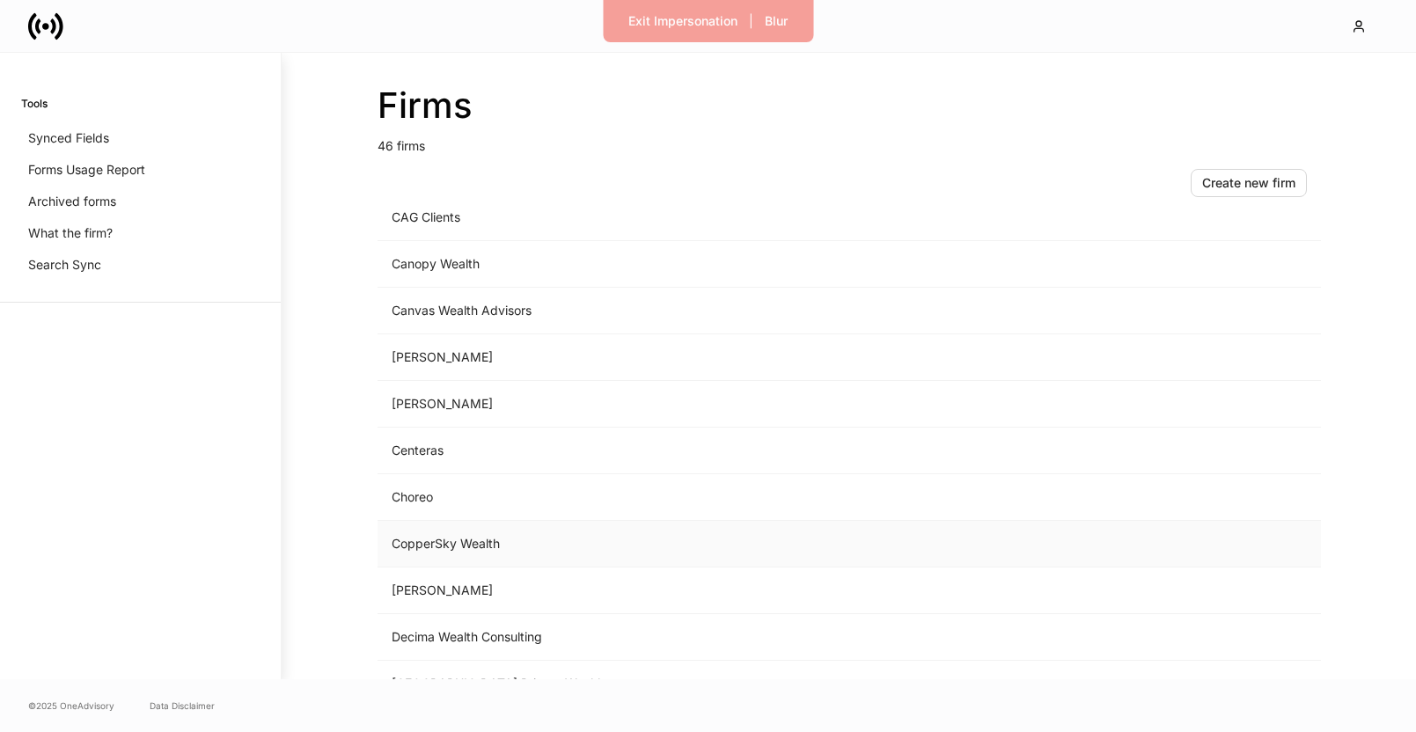
click at [437, 537] on td "CopperSky Wealth" at bounding box center [703, 544] width 651 height 47
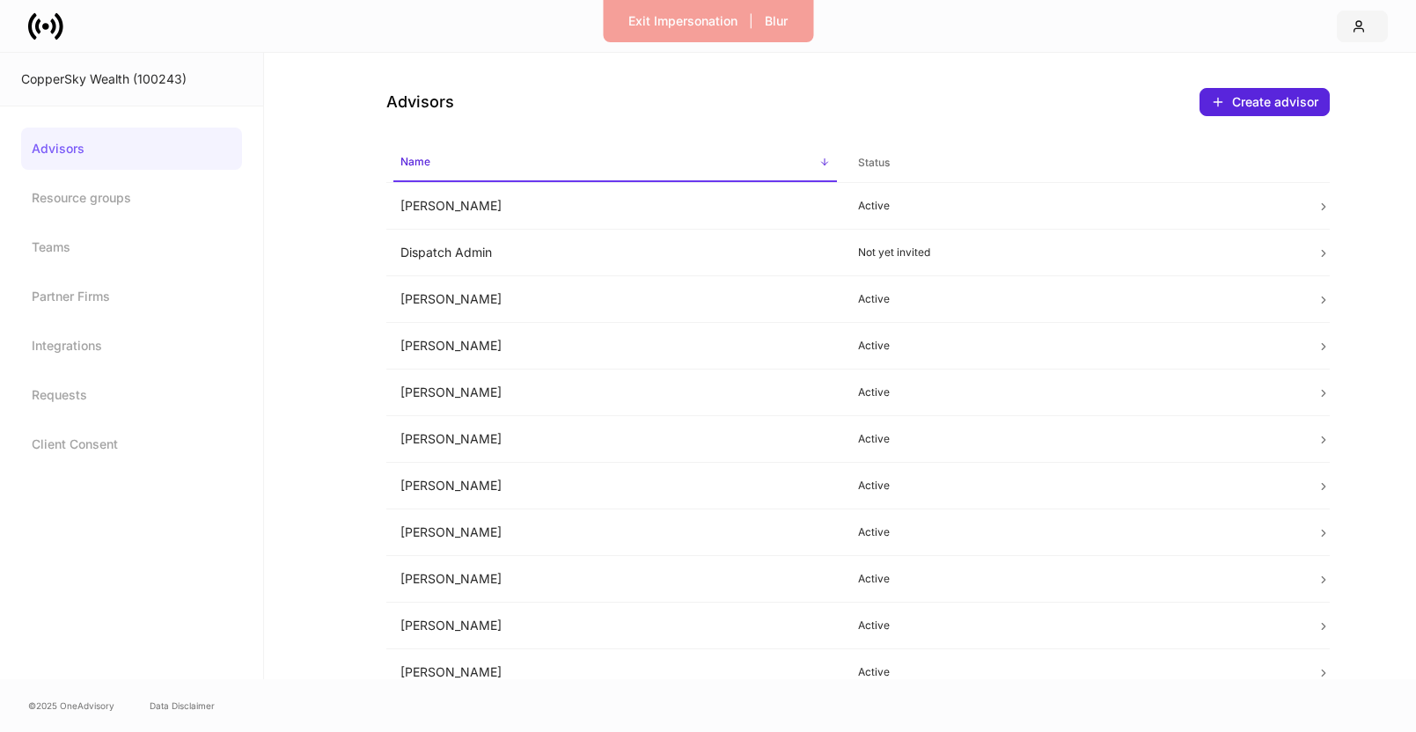
click at [1366, 29] on div "button" at bounding box center [1362, 26] width 21 height 14
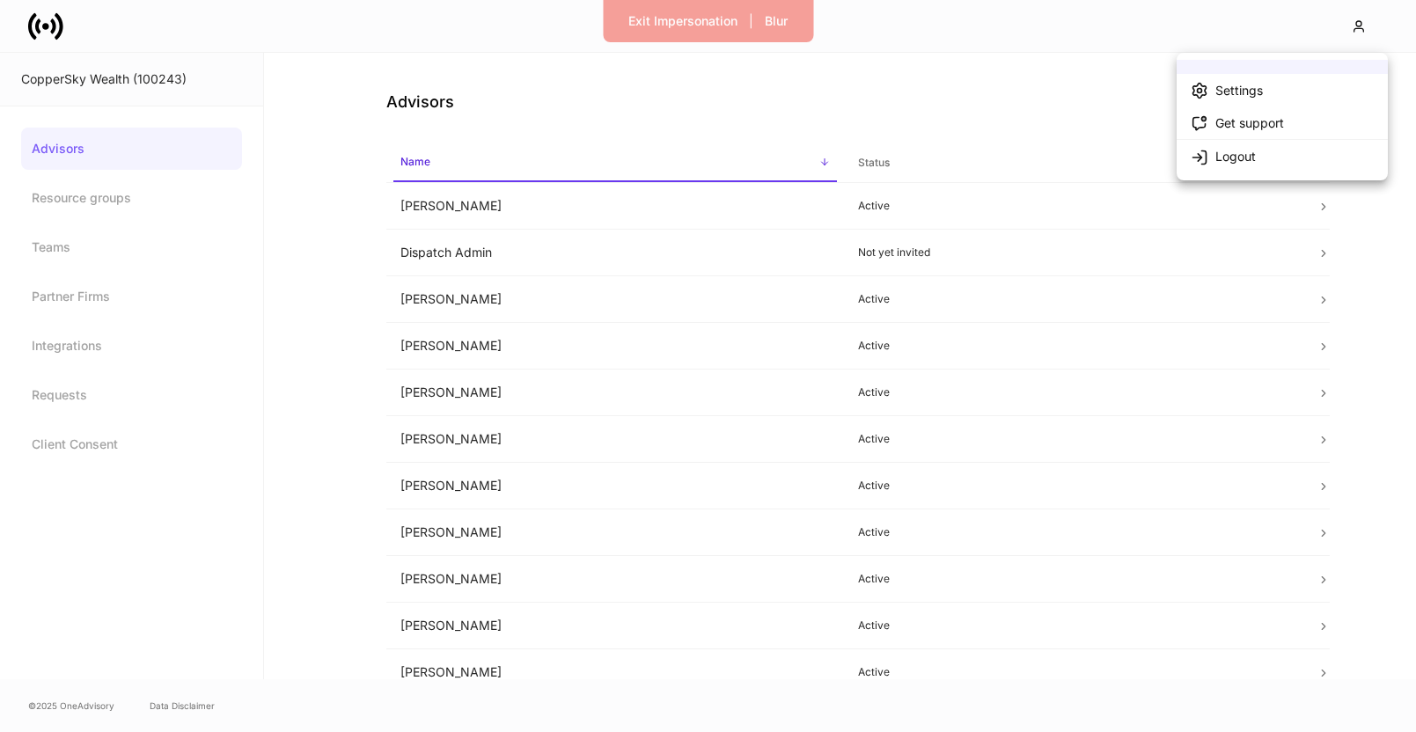
click at [965, 94] on div at bounding box center [708, 366] width 1416 height 732
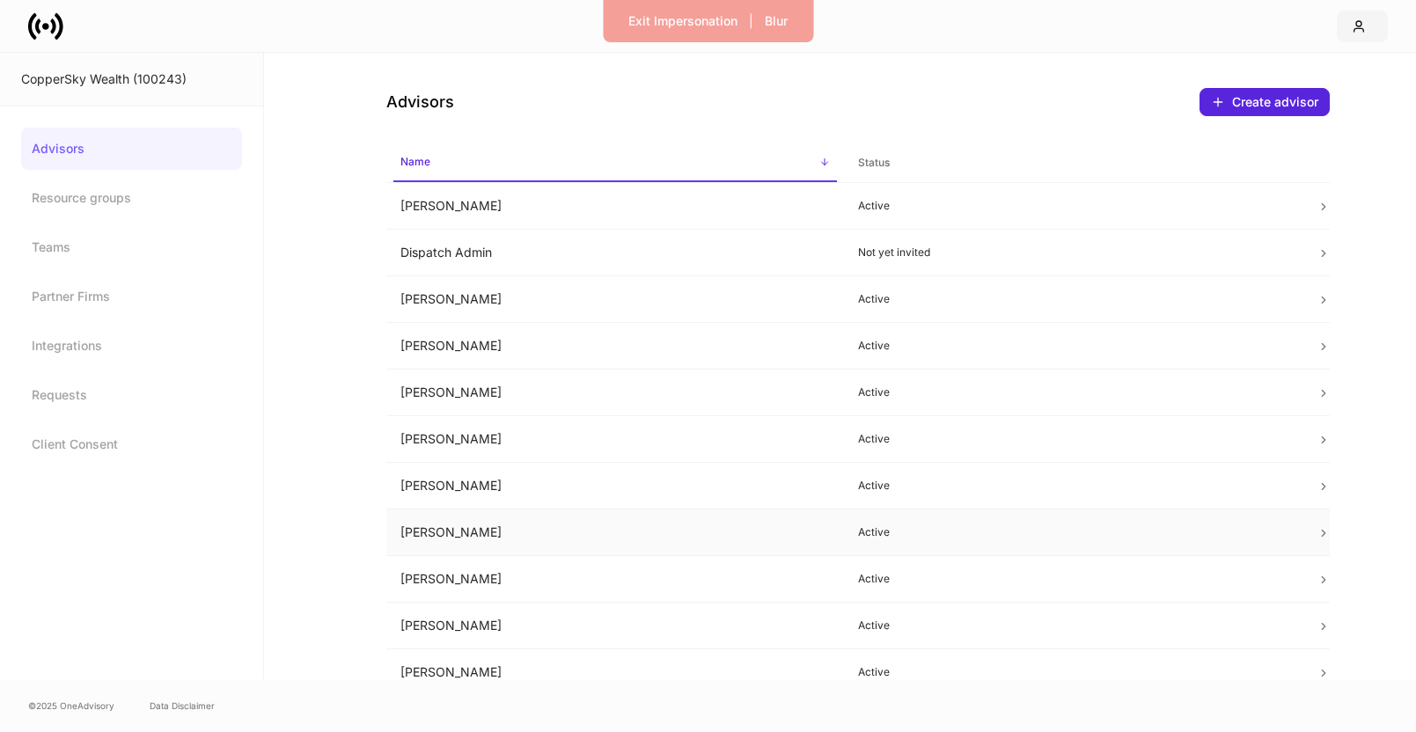
scroll to position [156, 0]
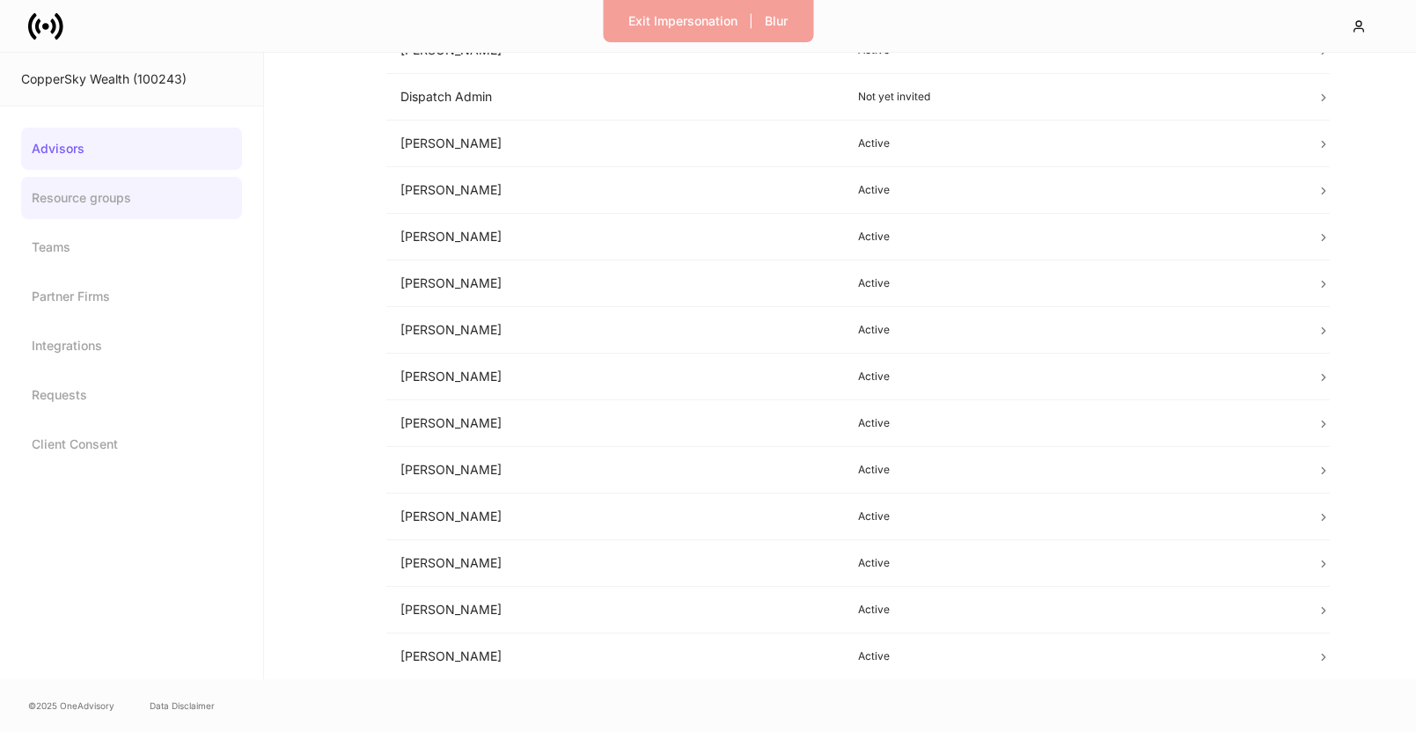
click at [160, 206] on link "Resource groups" at bounding box center [131, 198] width 221 height 42
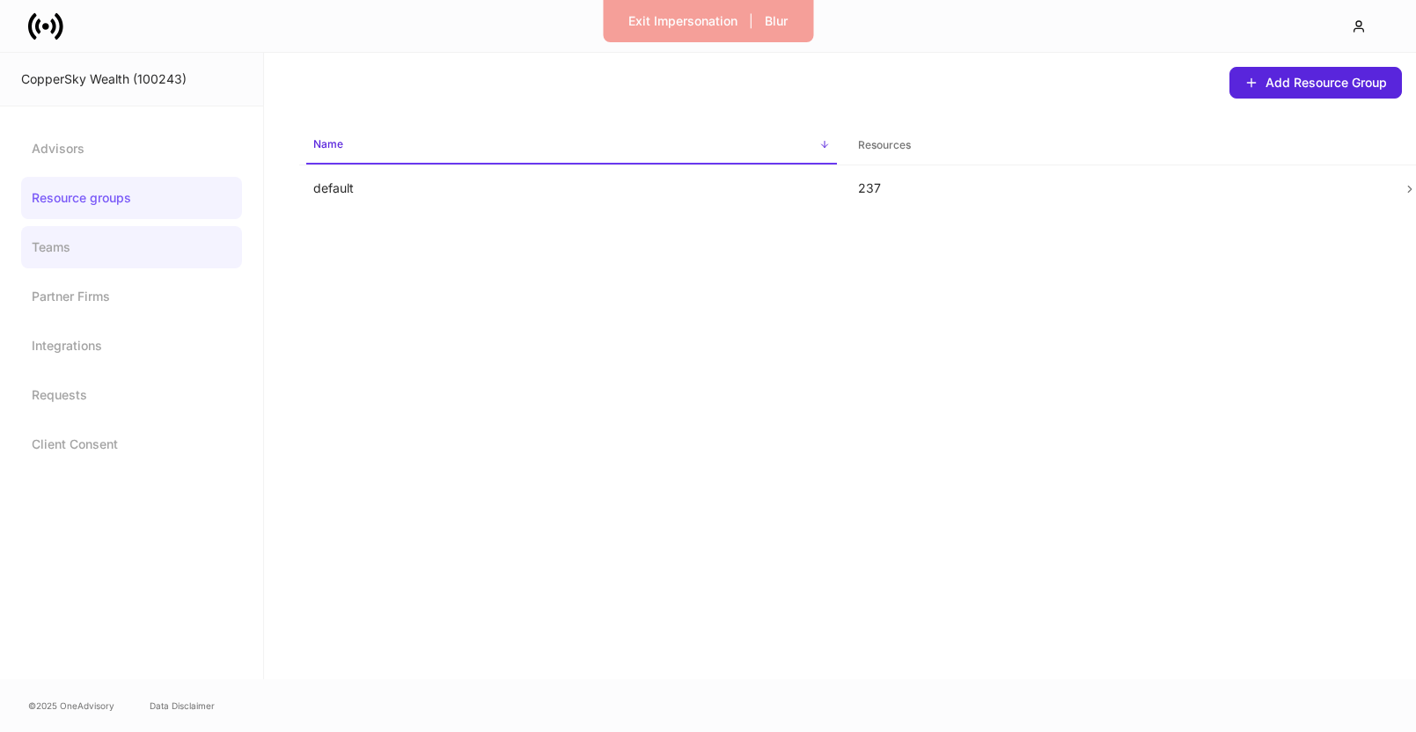
click at [133, 253] on link "Teams" at bounding box center [131, 247] width 221 height 42
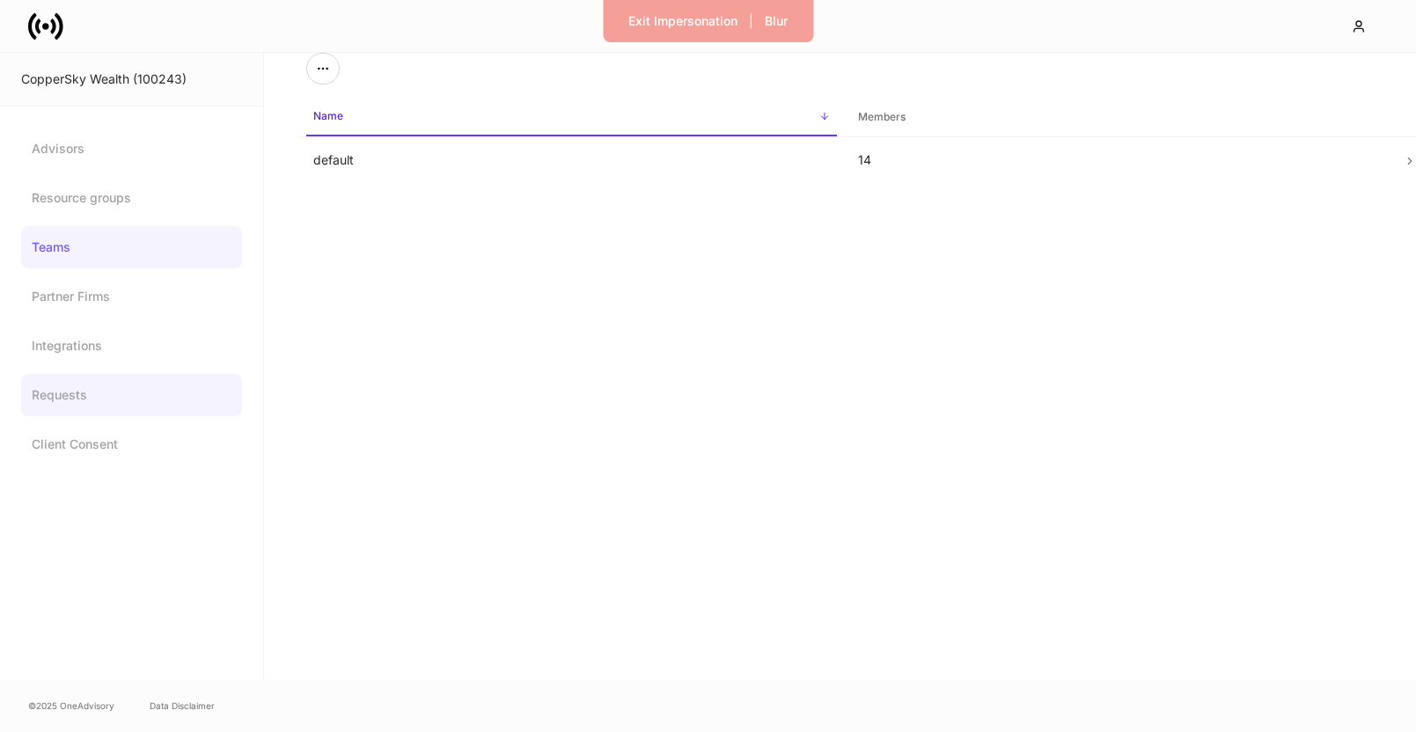
click at [85, 405] on link "Requests" at bounding box center [131, 395] width 221 height 42
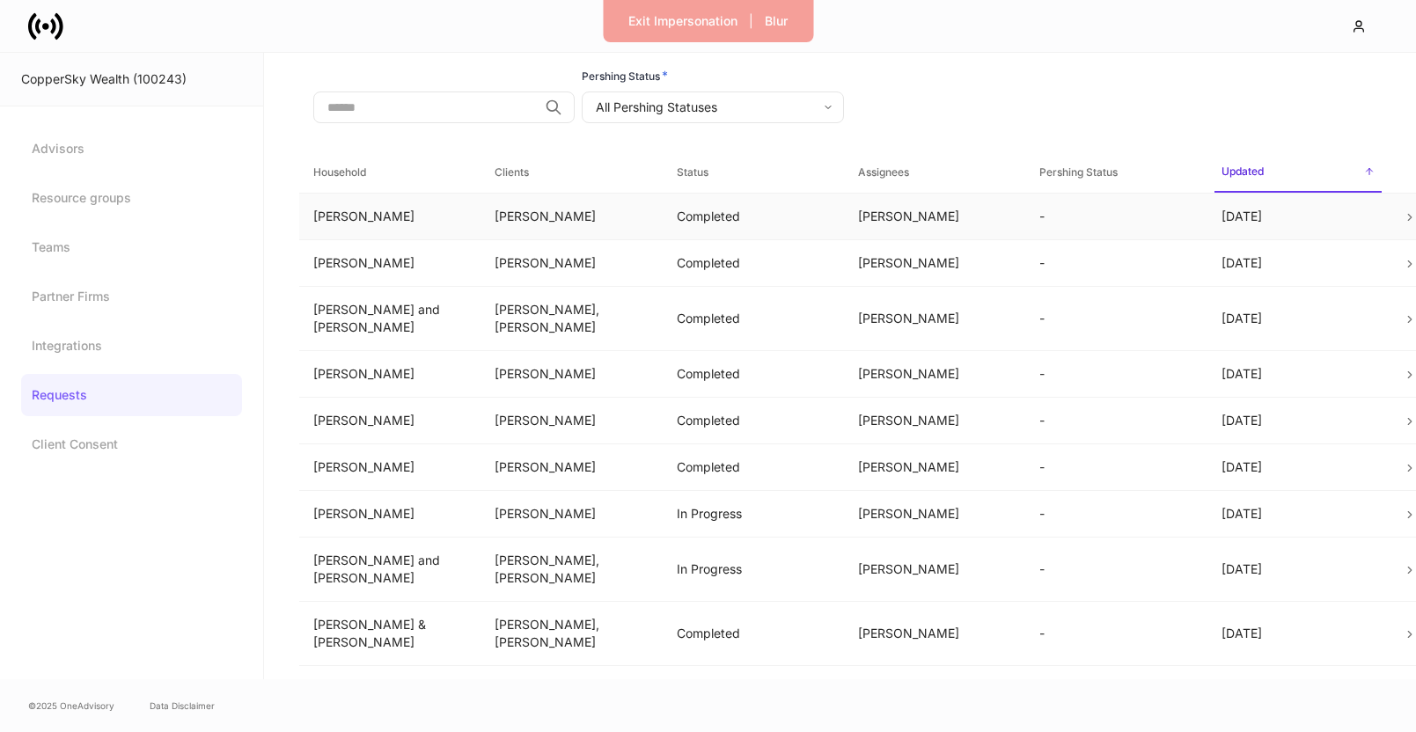
click at [529, 213] on td "[PERSON_NAME]" at bounding box center [571, 216] width 181 height 47
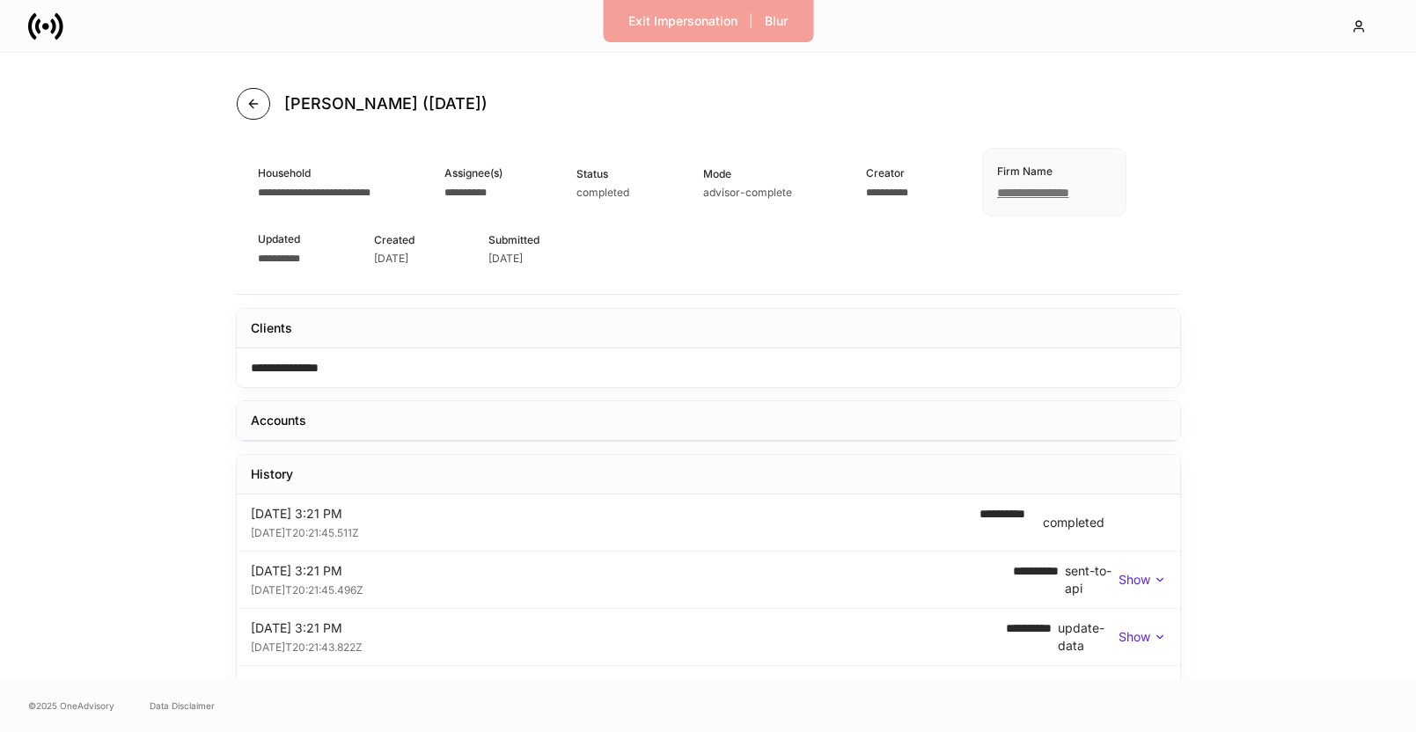
click at [257, 92] on button "button" at bounding box center [253, 104] width 33 height 32
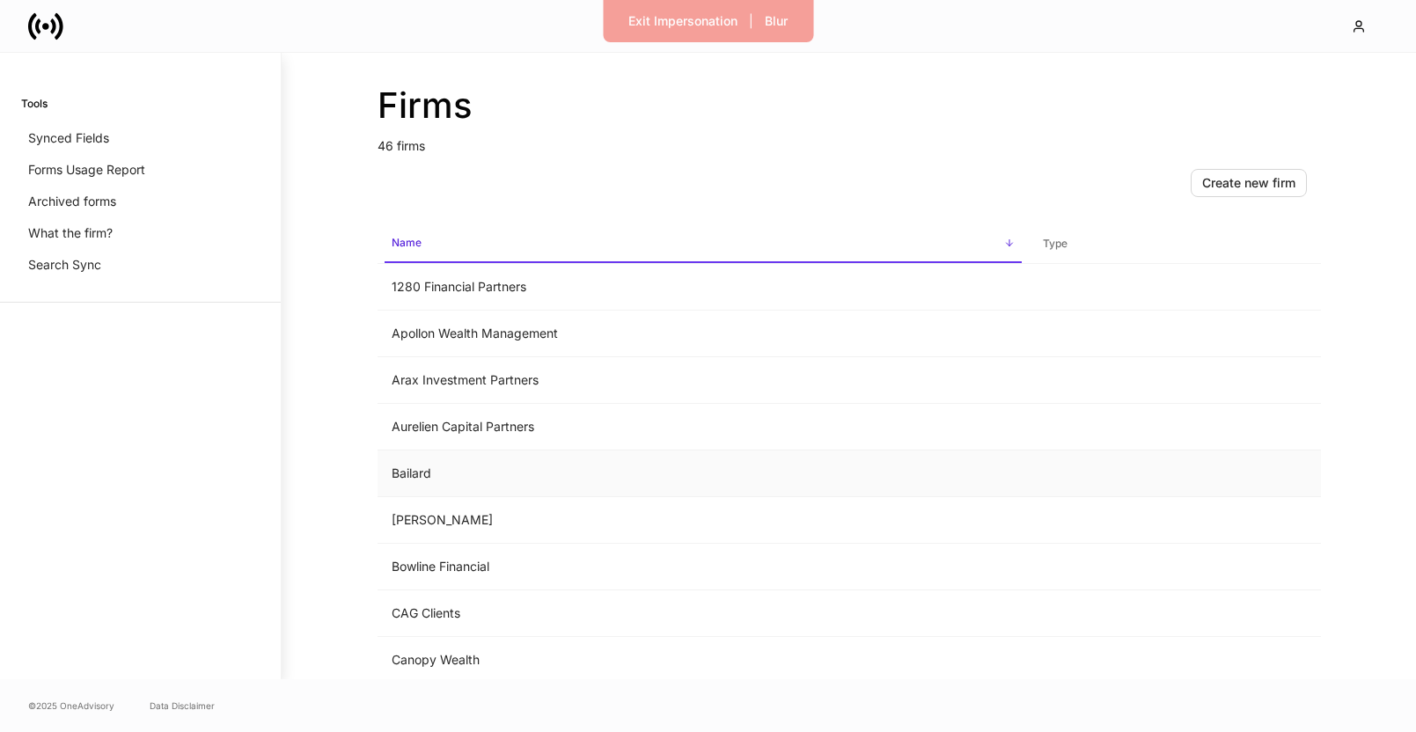
scroll to position [207, 0]
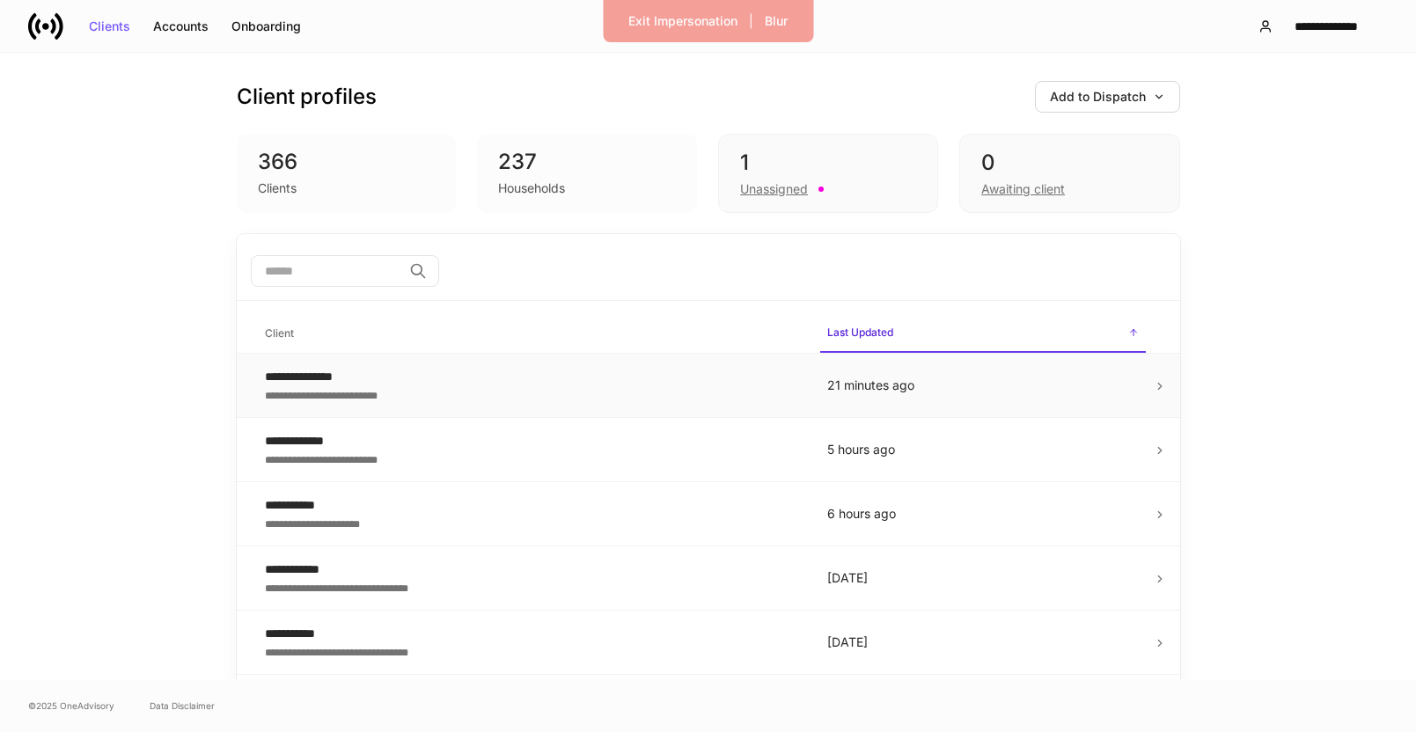
click at [375, 398] on div "**********" at bounding box center [532, 395] width 534 height 18
